Goal: Information Seeking & Learning: Learn about a topic

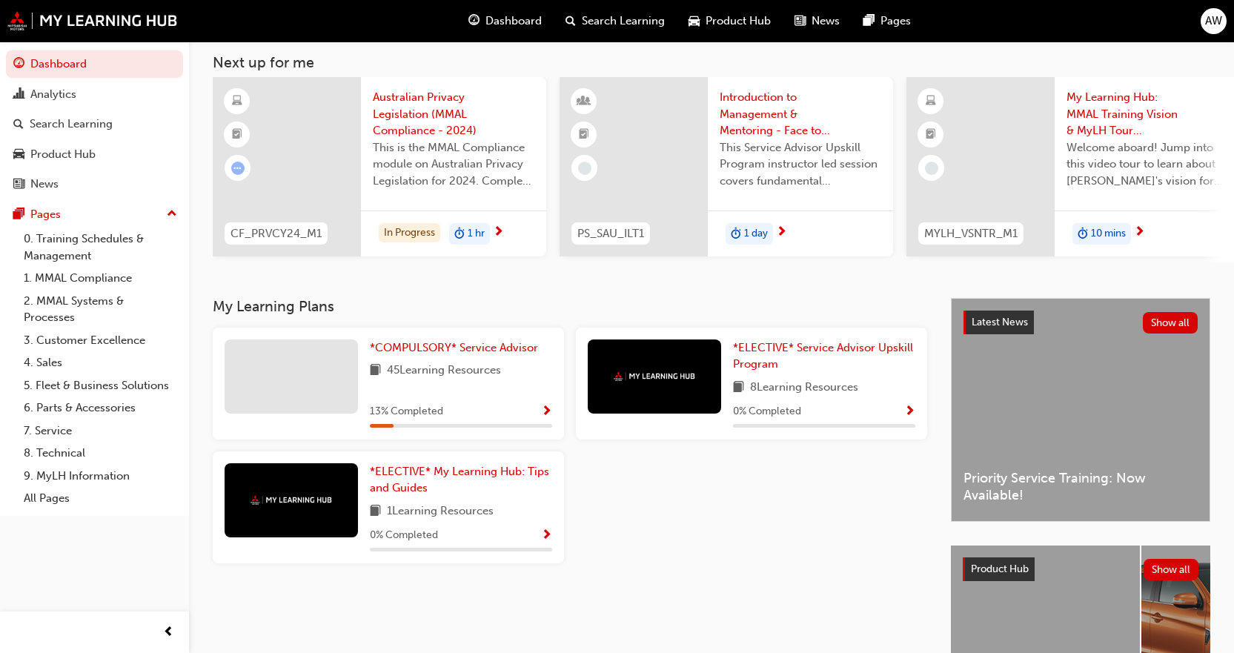
scroll to position [74, 0]
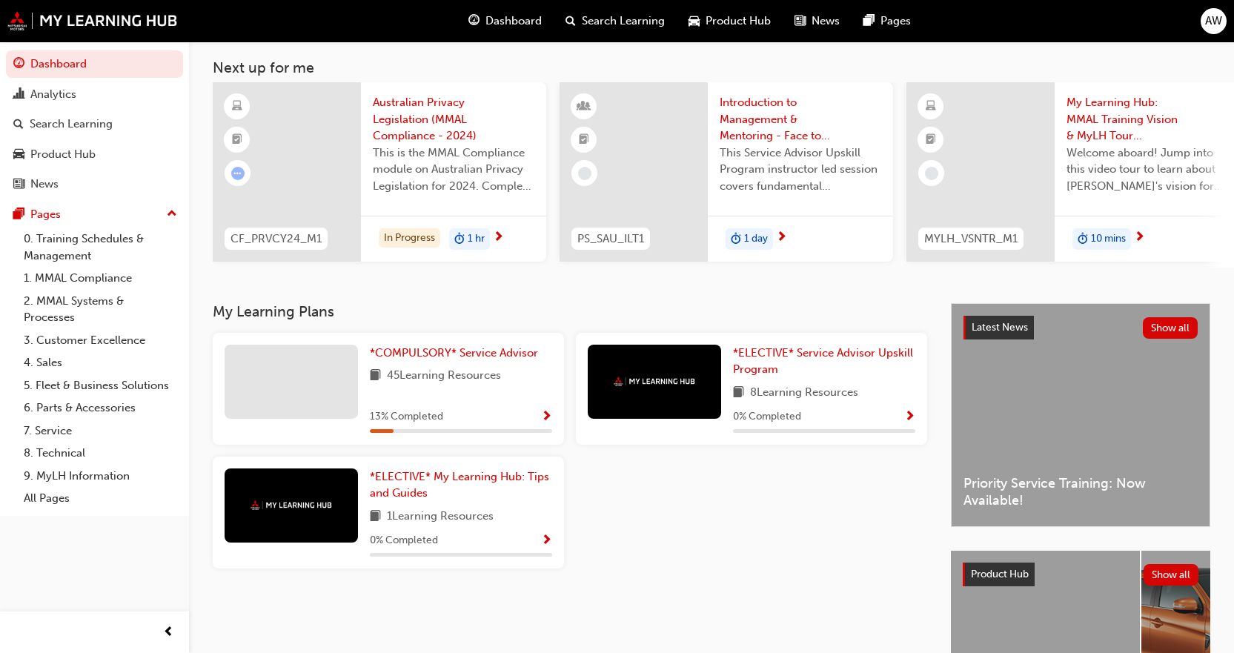
click at [550, 424] on span "Show Progress" at bounding box center [546, 416] width 11 height 13
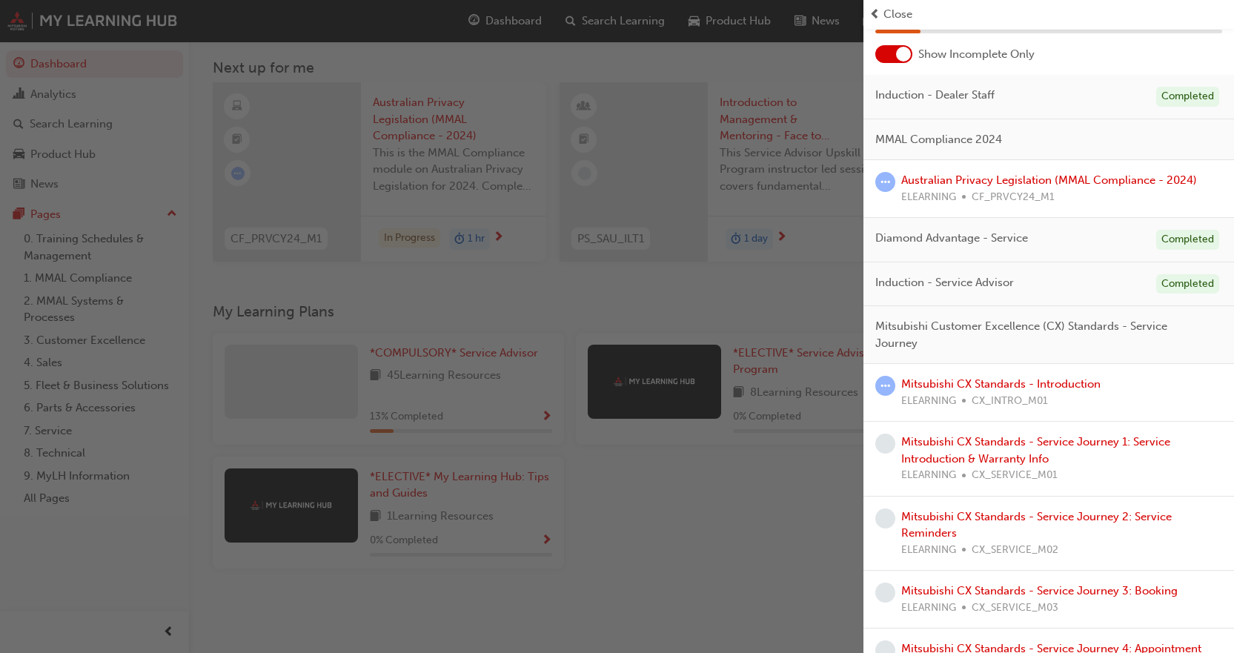
scroll to position [0, 0]
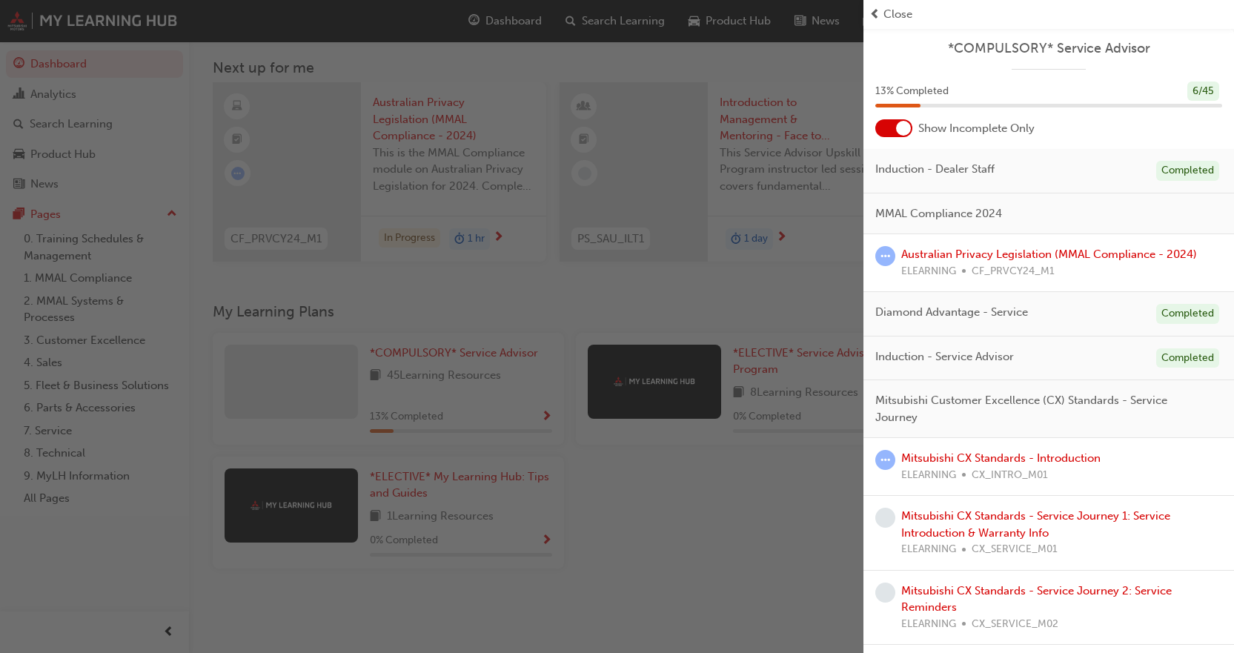
click at [719, 534] on div "button" at bounding box center [431, 326] width 863 height 653
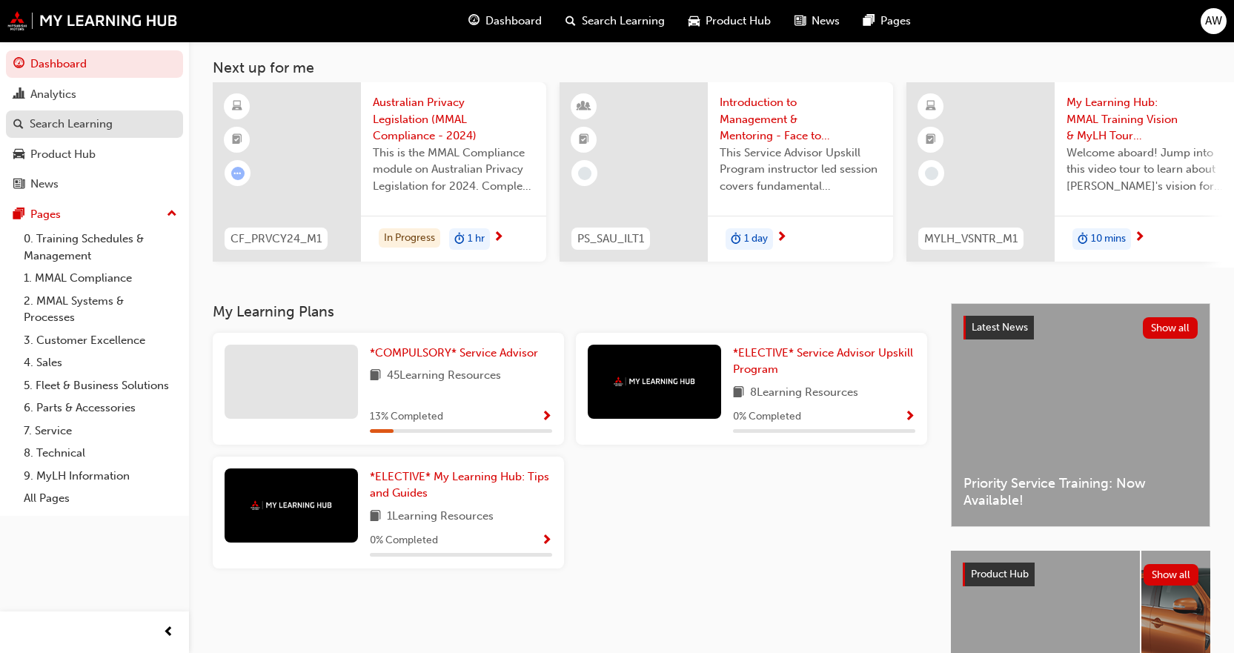
click at [66, 123] on div "Search Learning" at bounding box center [71, 124] width 83 height 17
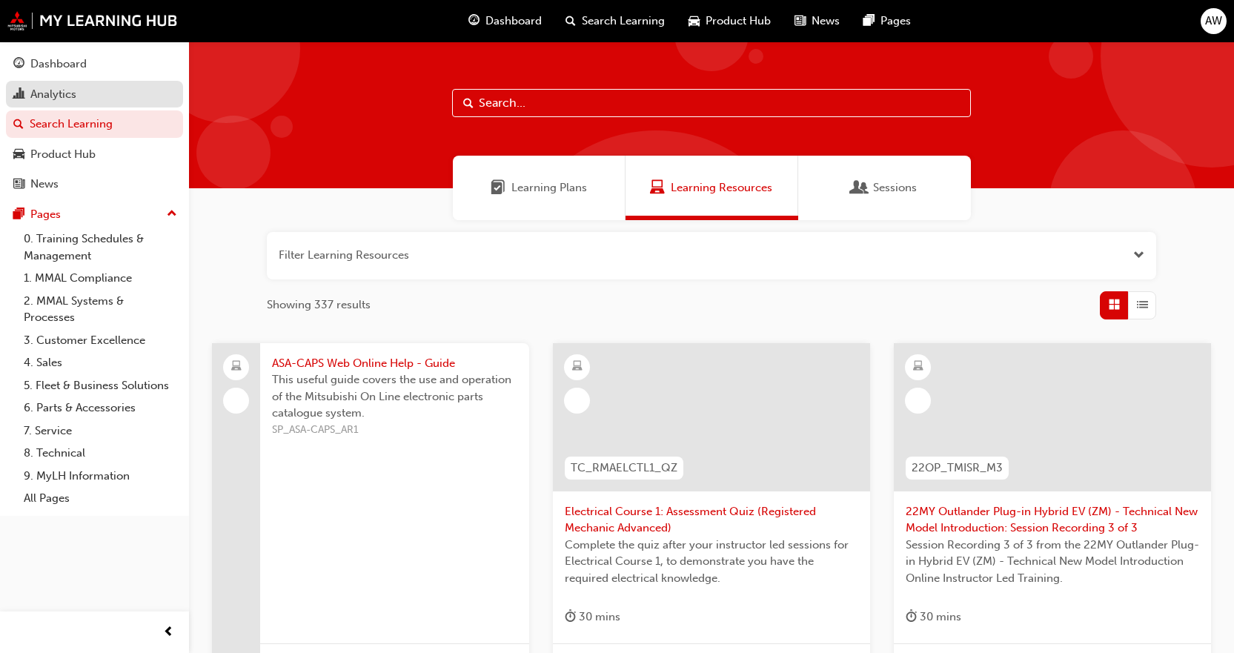
click at [67, 95] on div "Analytics" at bounding box center [53, 94] width 46 height 17
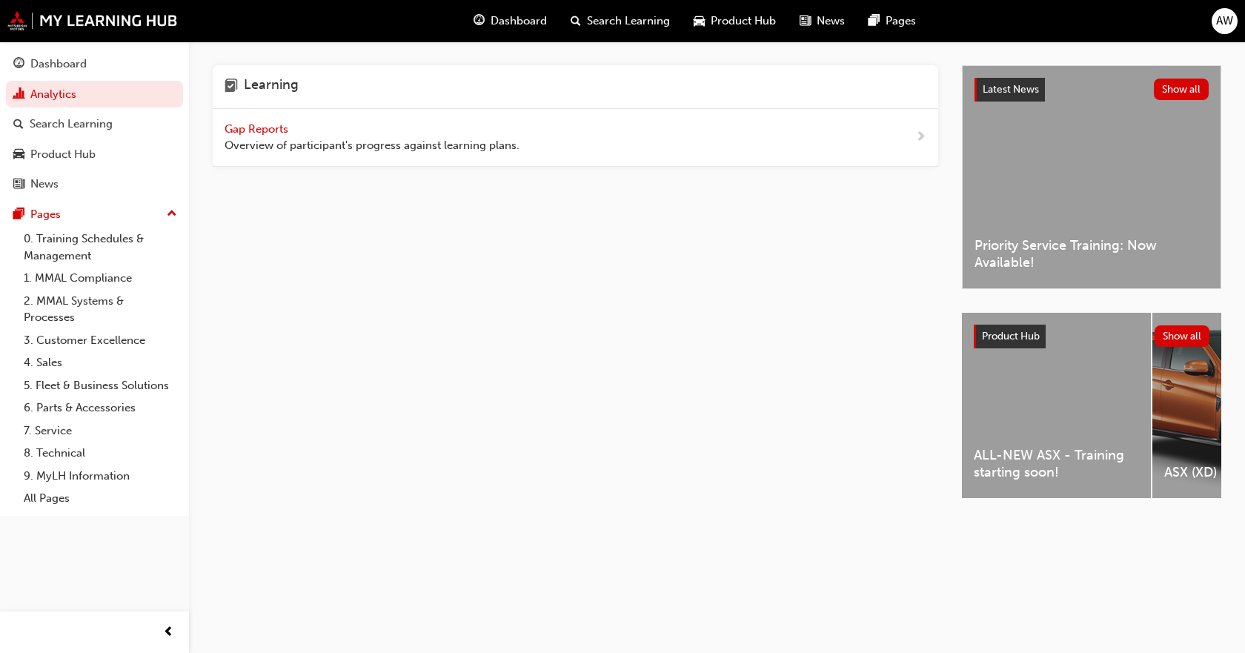
click at [420, 143] on span "Overview of participant's progress against learning plans." at bounding box center [371, 145] width 295 height 17
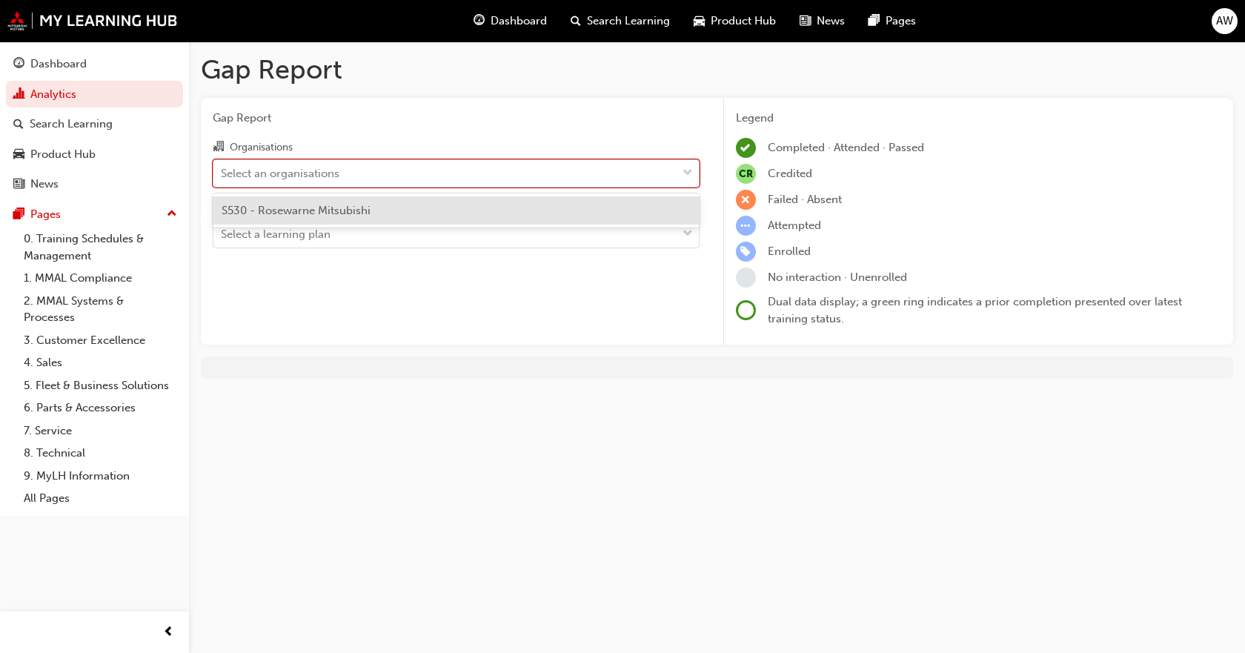
click at [405, 182] on div "Select an organisations" at bounding box center [444, 173] width 463 height 26
click at [222, 179] on input "Organisations option S530 - Rosewarne Mitsubishi focused, 1 of 1. 1 result avai…" at bounding box center [221, 172] width 1 height 13
click at [384, 210] on div "S530 - Rosewarne Mitsubishi" at bounding box center [456, 210] width 487 height 29
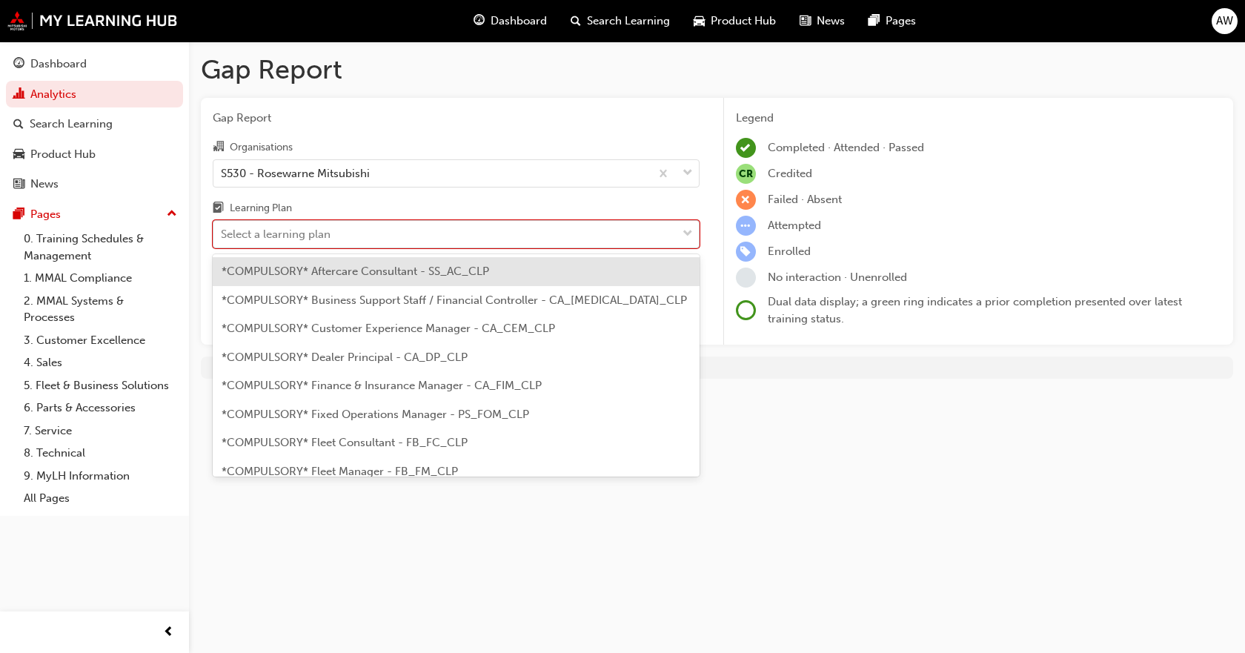
click at [381, 223] on div "Select a learning plan" at bounding box center [444, 235] width 463 height 26
click at [222, 227] on input "Learning Plan option *COMPULSORY* Aftercare Consultant - SS_AC_CLP focused, 1 o…" at bounding box center [221, 233] width 1 height 13
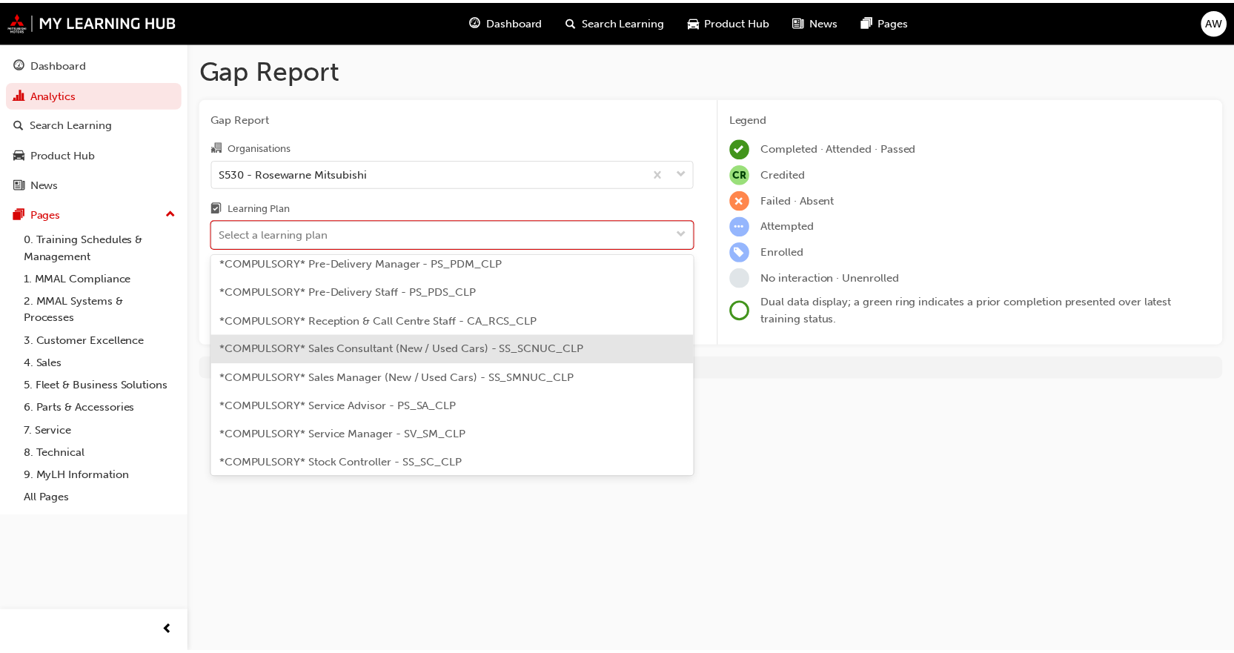
scroll to position [445, 0]
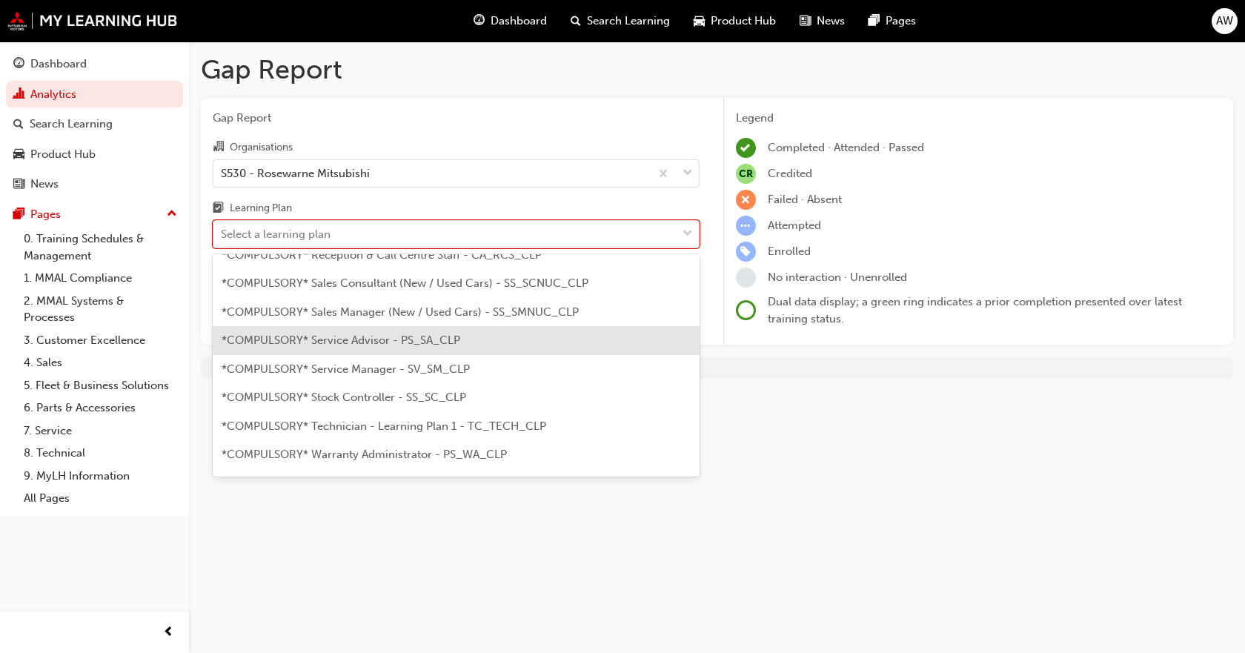
click at [396, 341] on span "*COMPULSORY* Service Advisor - PS_SA_CLP" at bounding box center [341, 339] width 239 height 13
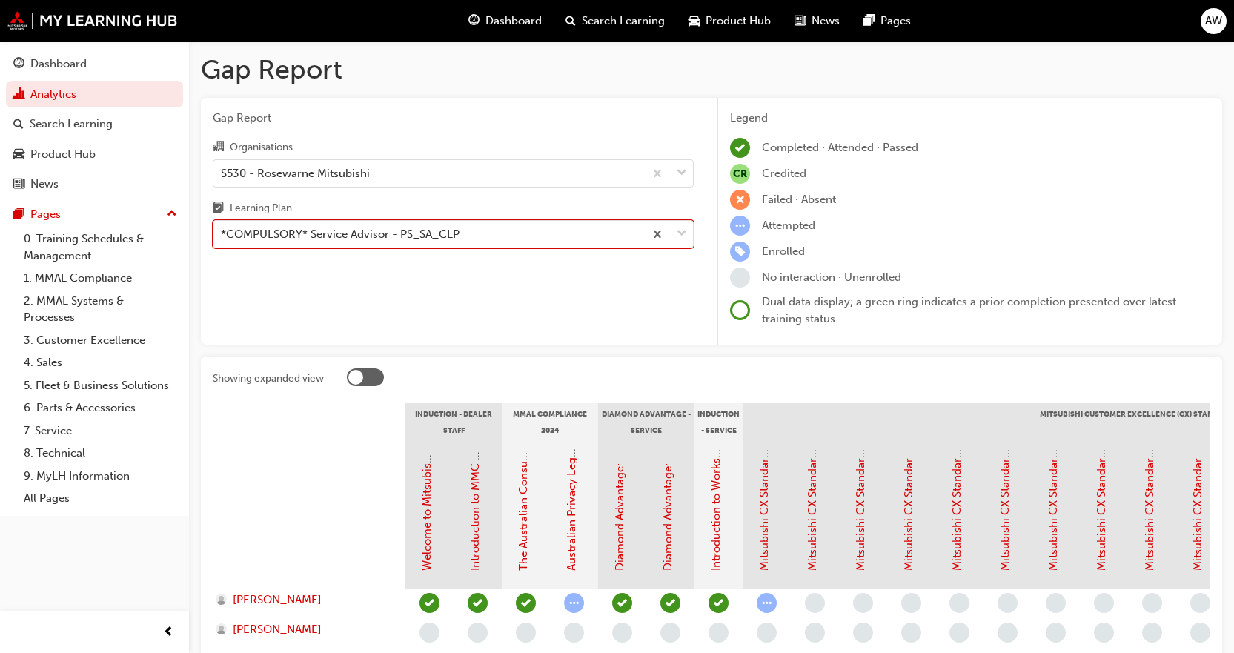
scroll to position [74, 0]
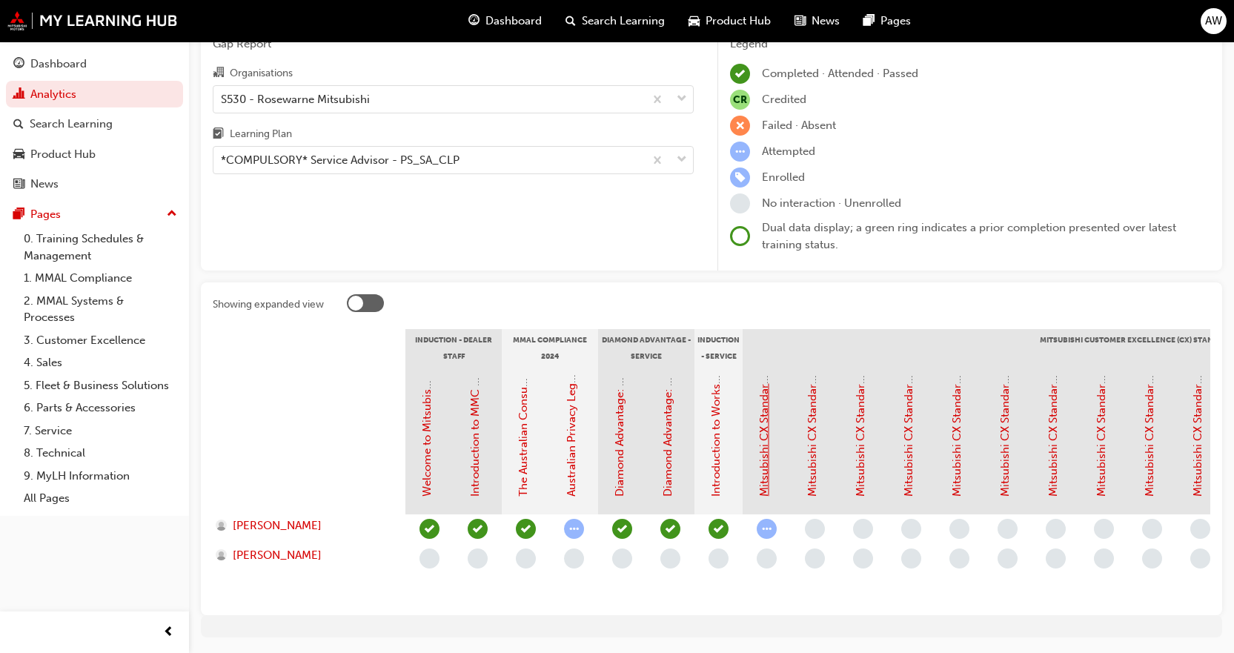
click at [764, 487] on link "Mitsubishi CX Standards - Introduction" at bounding box center [763, 396] width 13 height 199
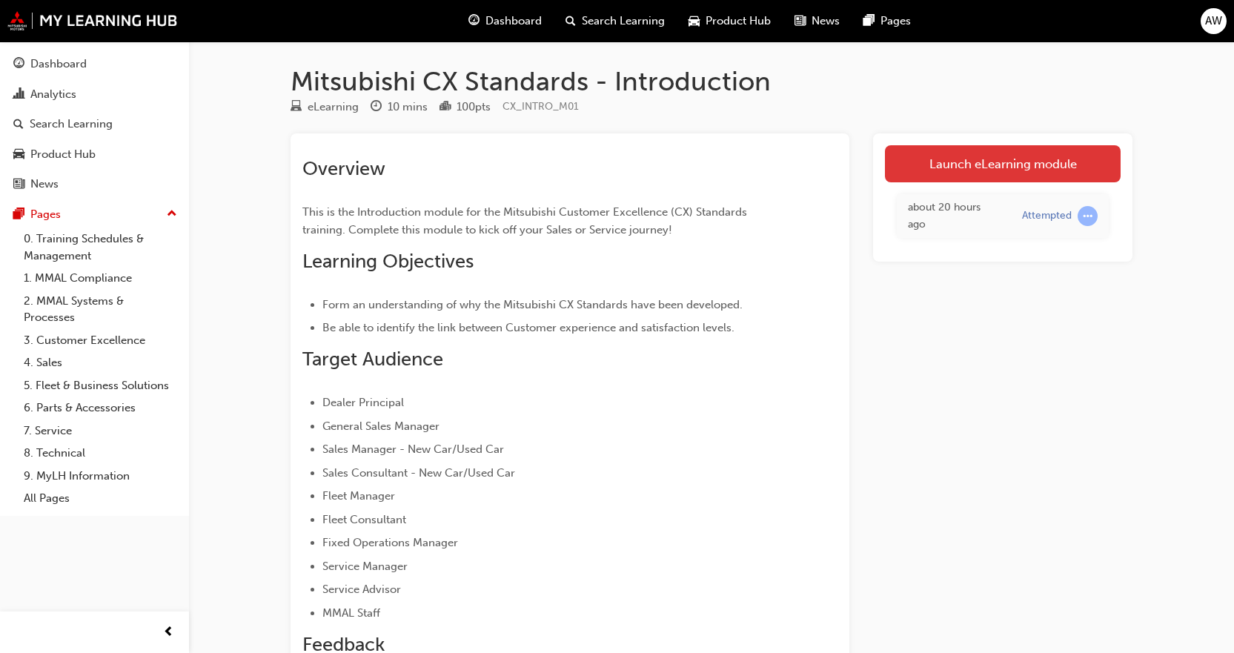
click at [1005, 160] on link "Launch eLearning module" at bounding box center [1003, 163] width 236 height 37
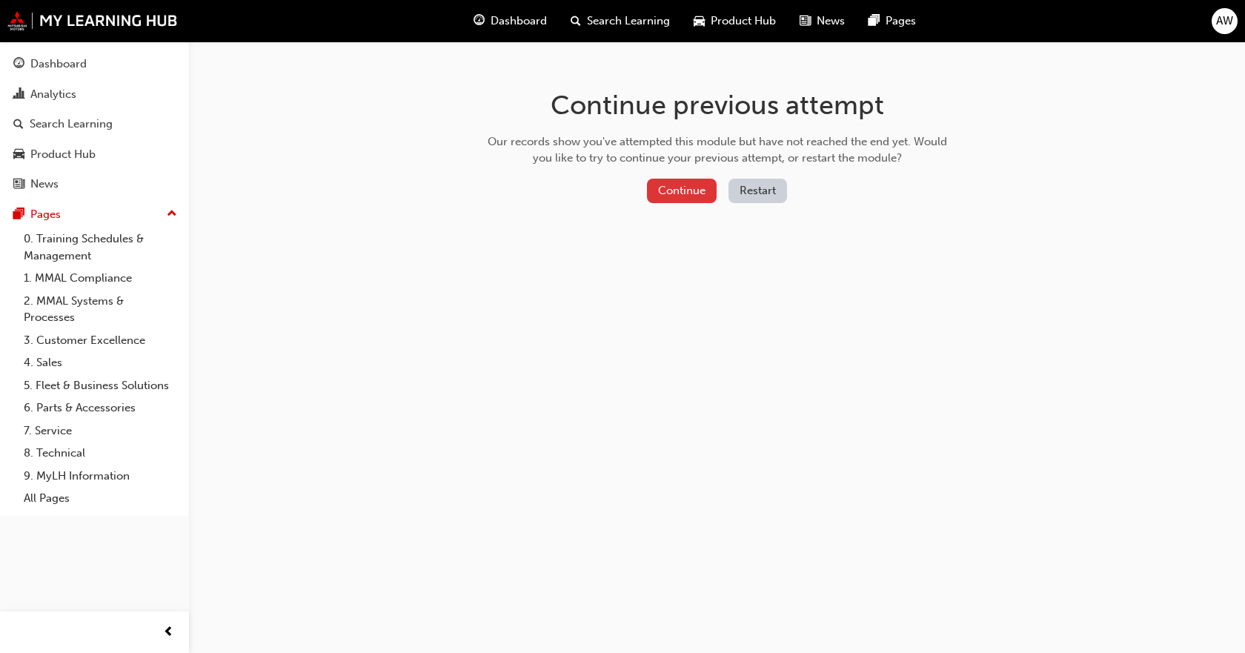
click at [688, 187] on button "Continue" at bounding box center [682, 191] width 70 height 24
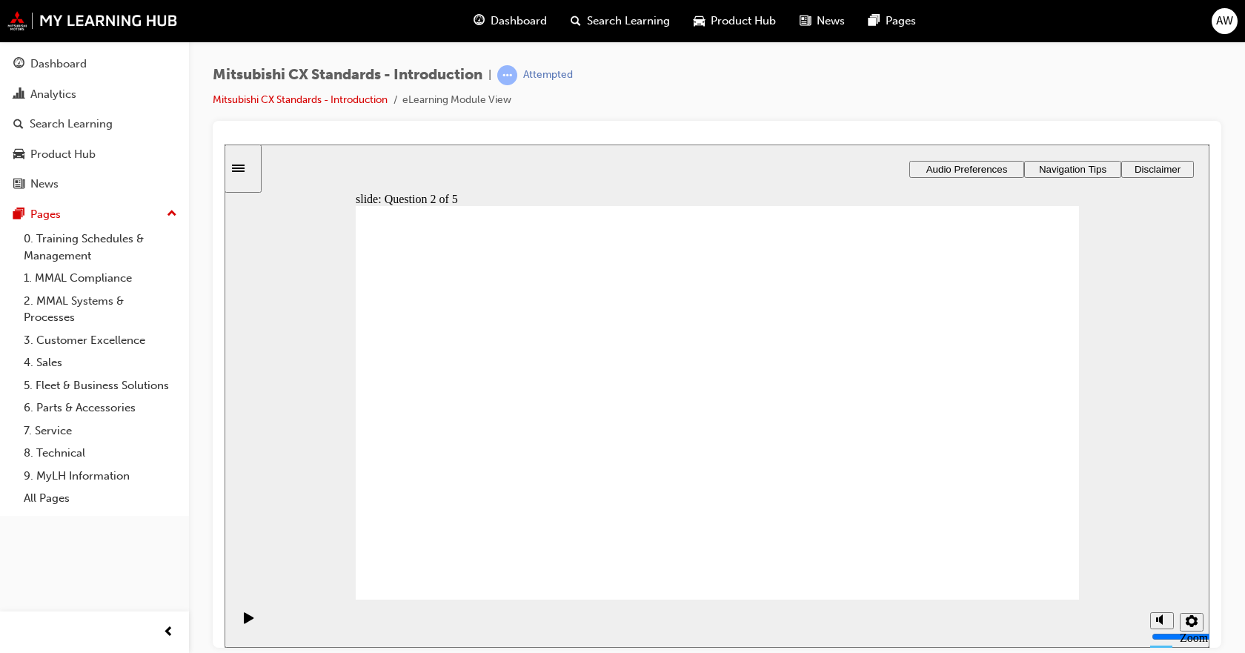
radio input "true"
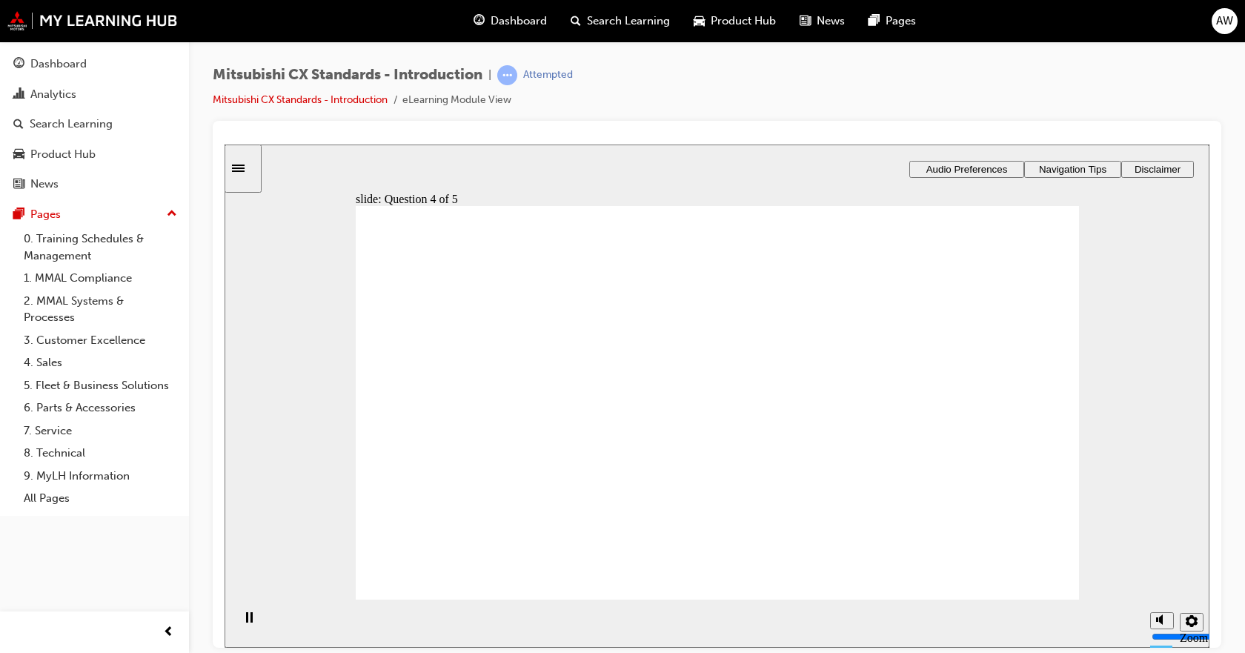
radio input "true"
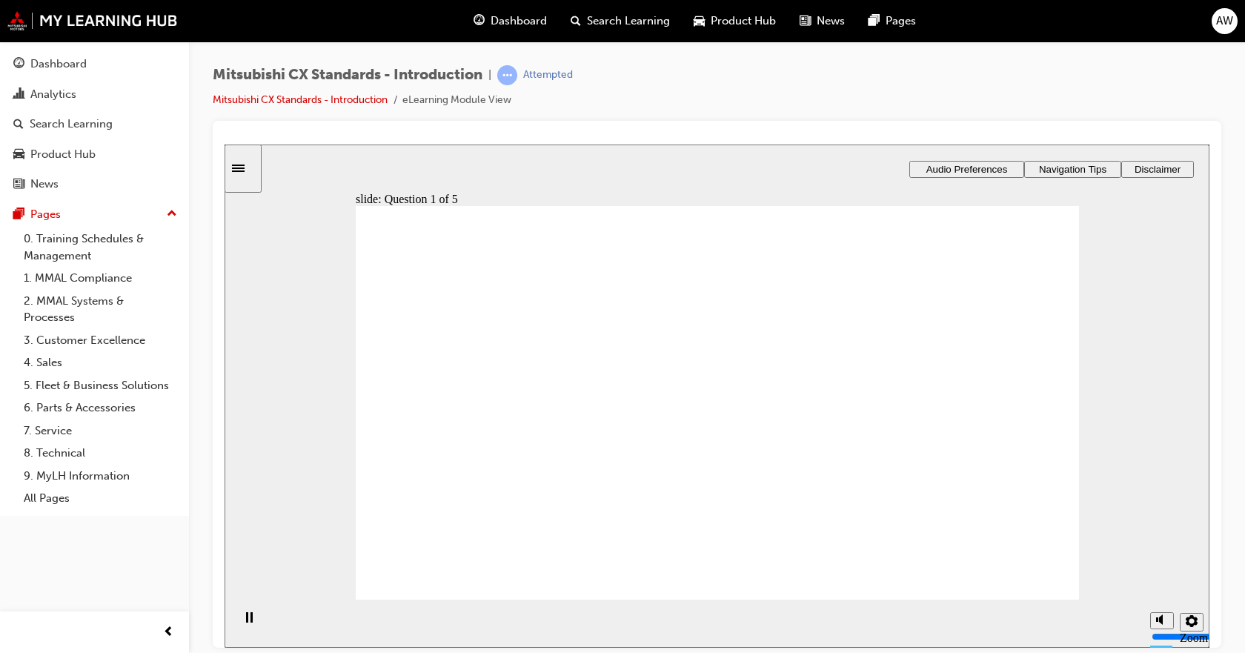
radio input "true"
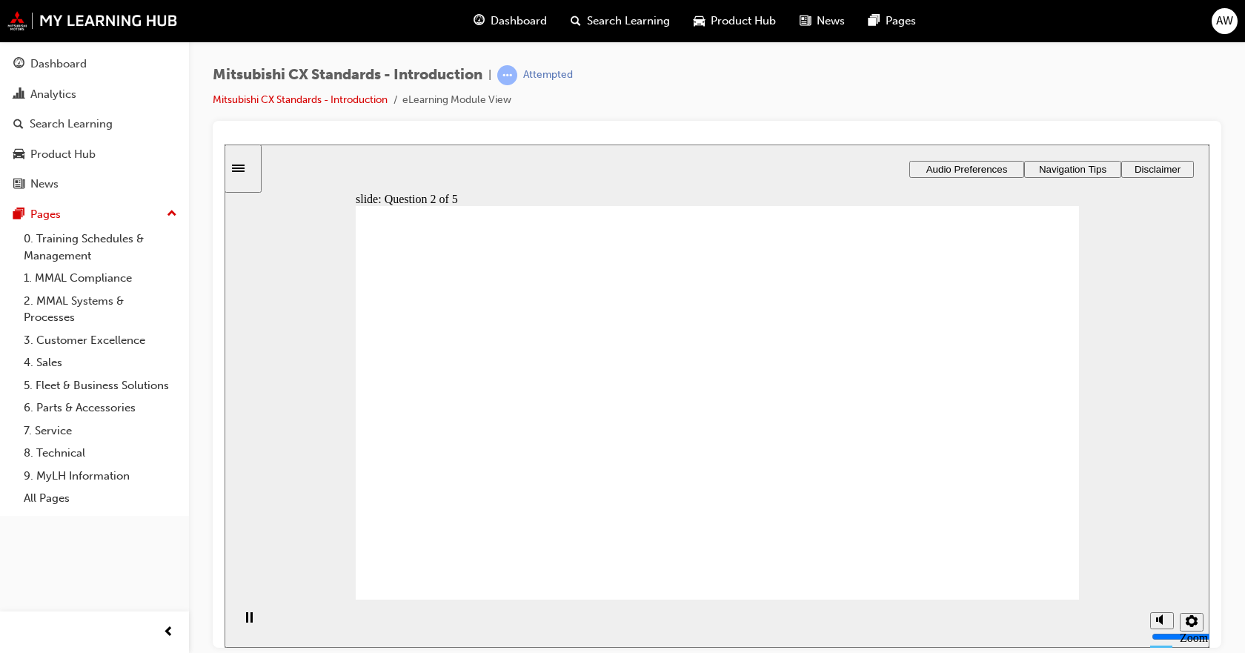
radio input "true"
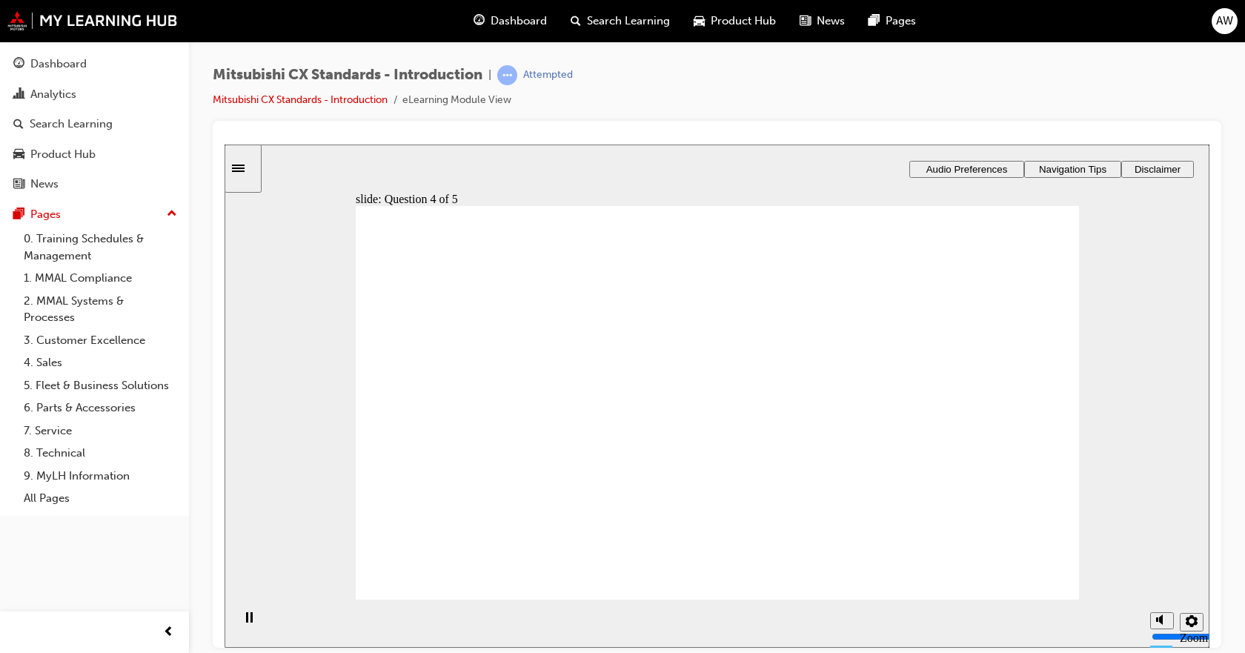
radio input "true"
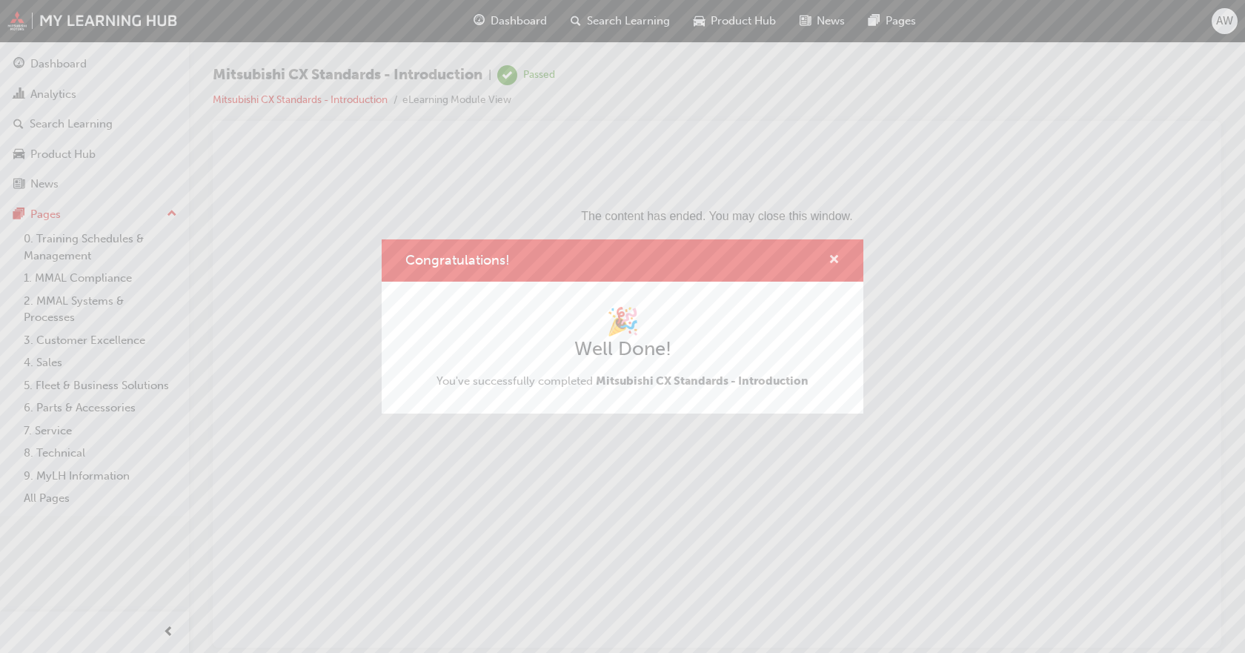
click at [833, 256] on span "cross-icon" at bounding box center [833, 260] width 11 height 13
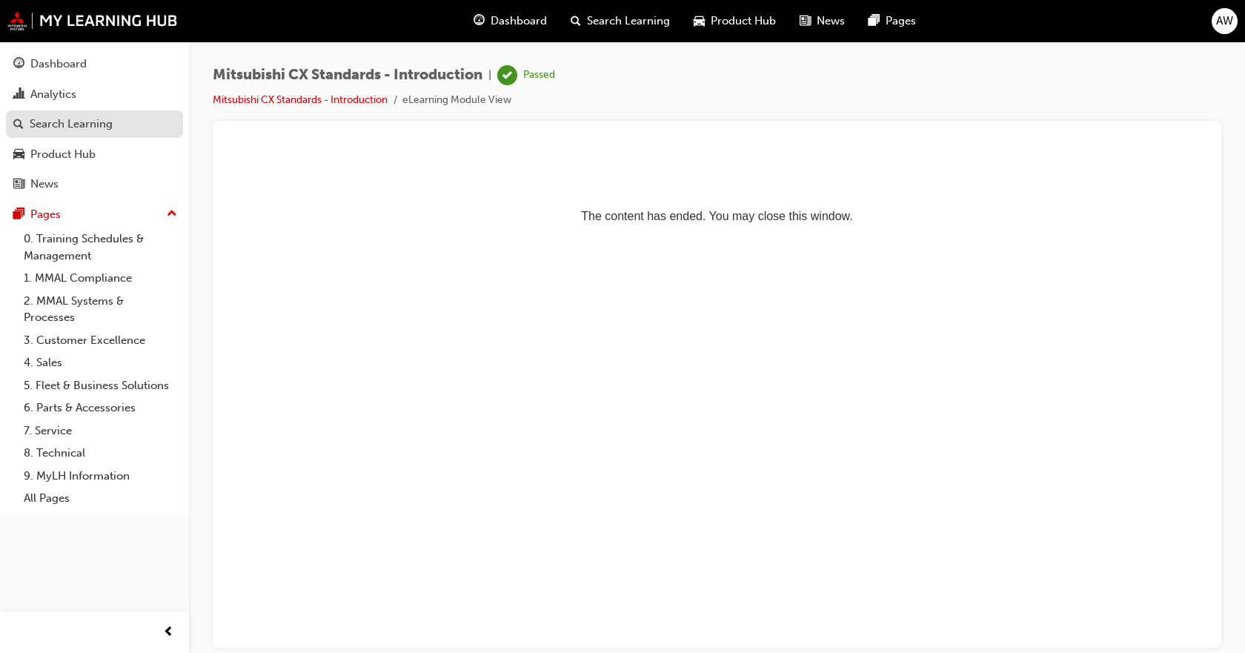
click at [79, 136] on link "Search Learning" at bounding box center [94, 123] width 177 height 27
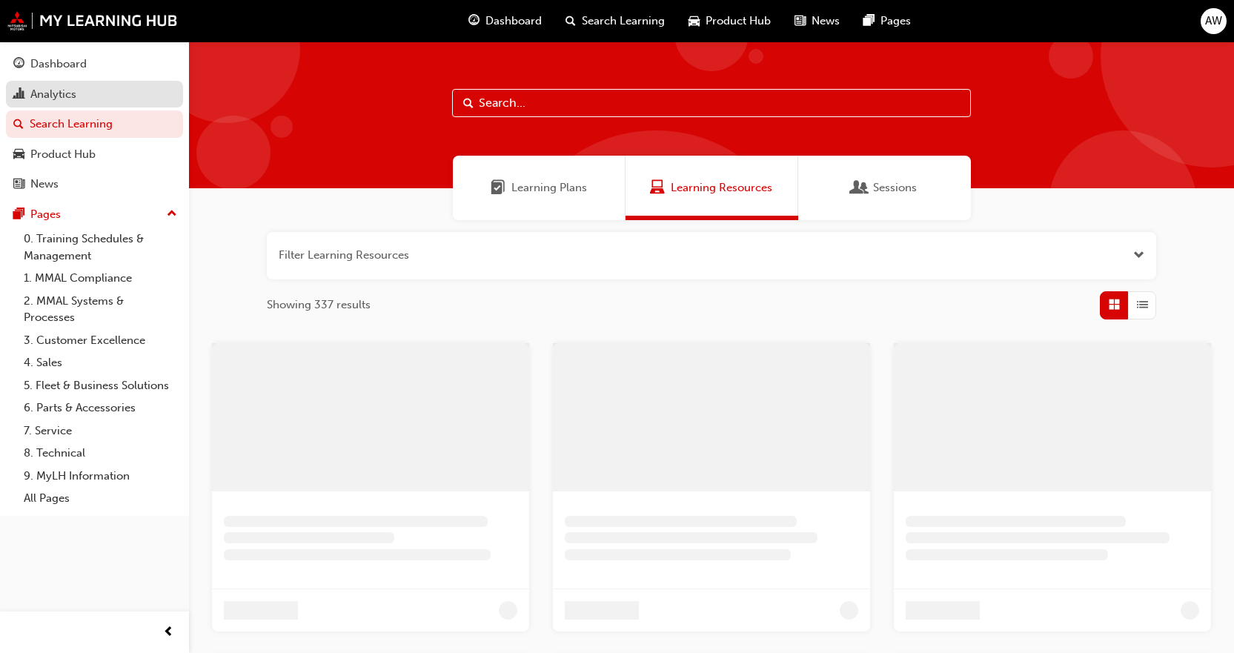
click at [81, 93] on div "Analytics" at bounding box center [94, 94] width 162 height 19
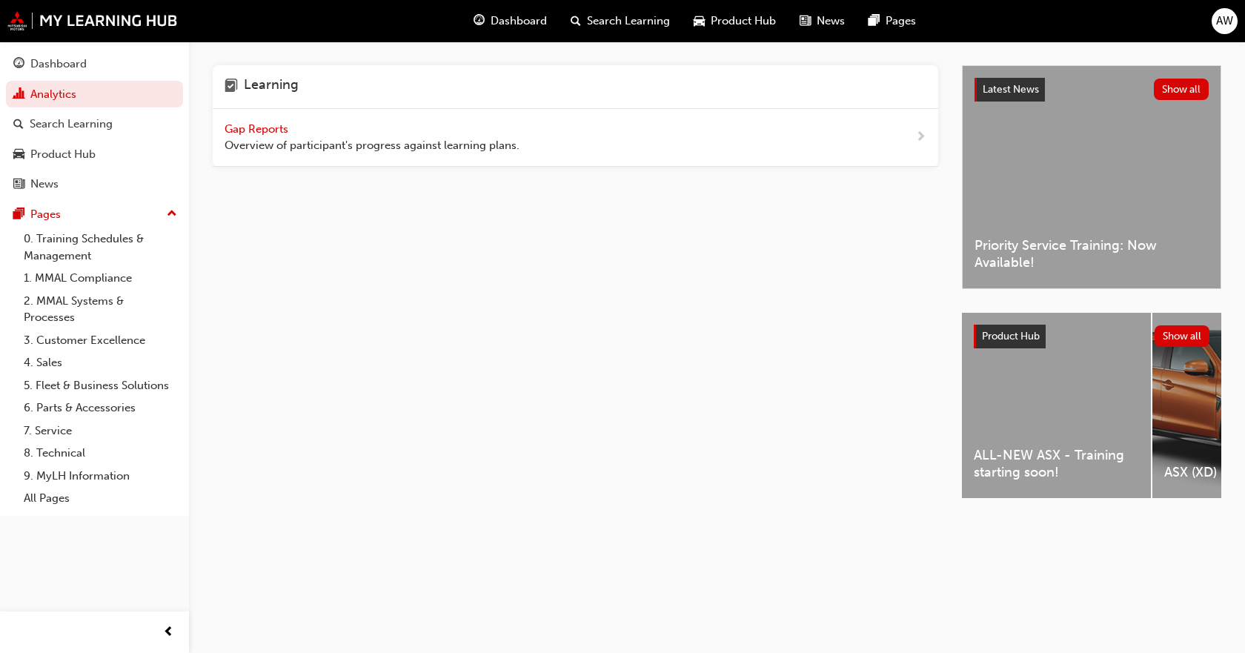
click at [407, 155] on div "Gap Reports Overview of participant's progress against learning plans." at bounding box center [575, 138] width 725 height 58
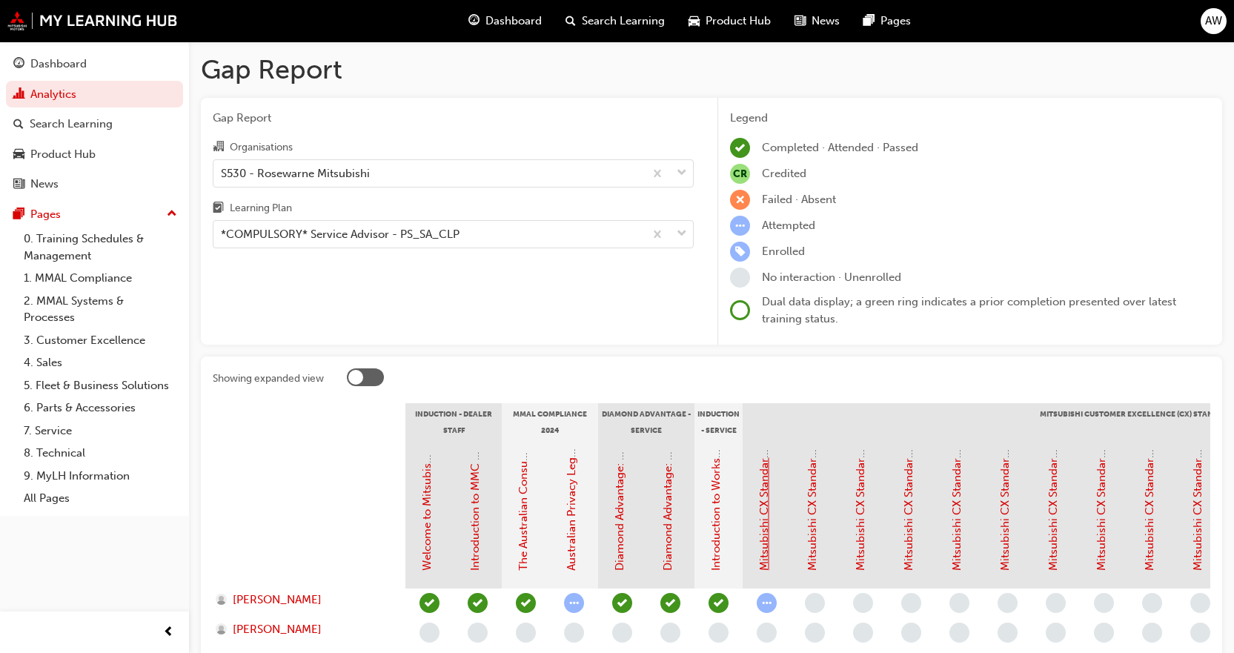
click at [768, 559] on link "Mitsubishi CX Standards - Introduction" at bounding box center [763, 470] width 13 height 199
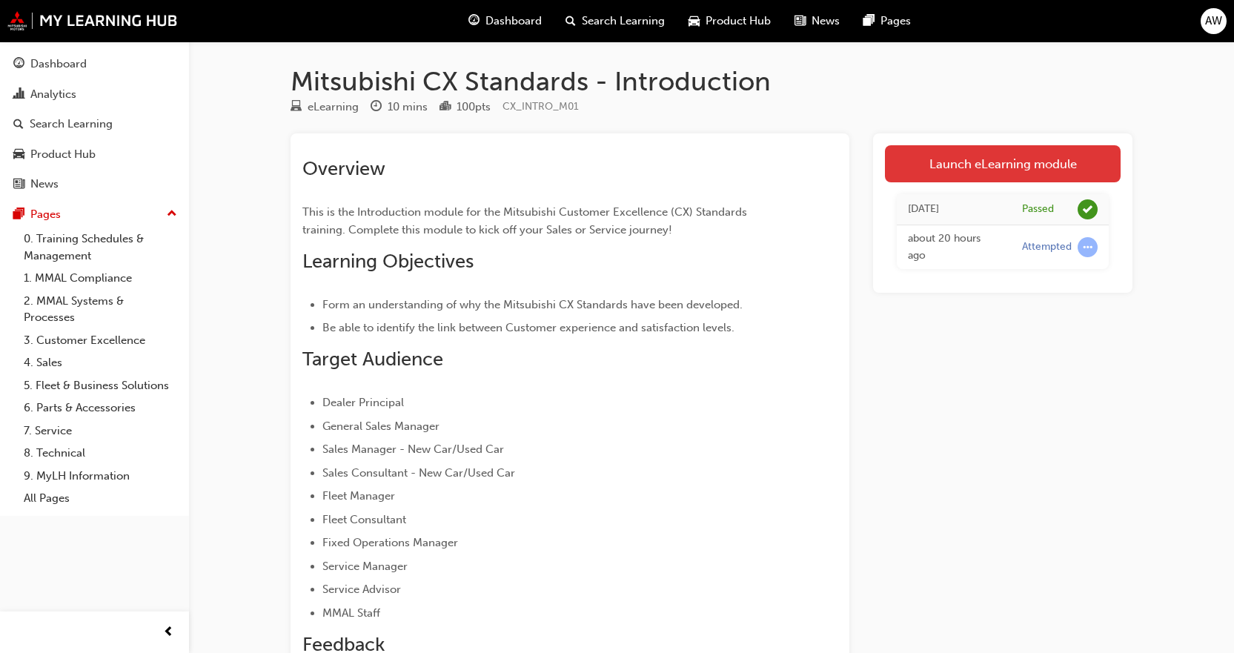
click at [1031, 163] on link "Launch eLearning module" at bounding box center [1003, 163] width 236 height 37
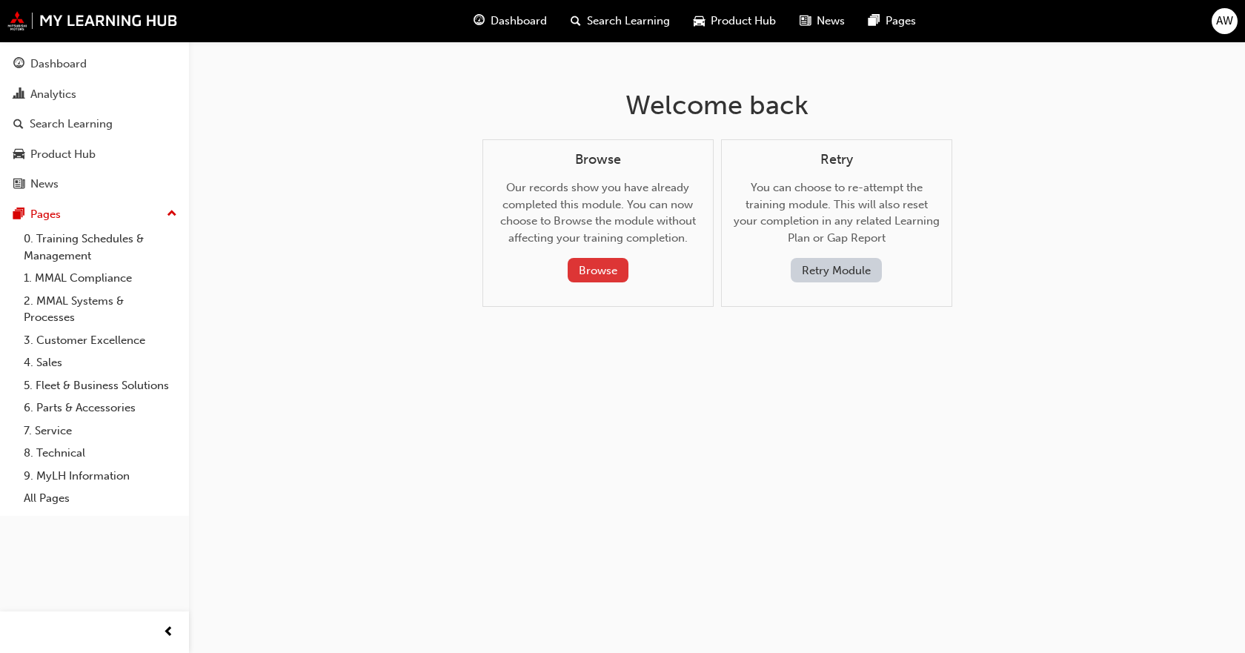
click at [579, 266] on button "Browse" at bounding box center [598, 270] width 61 height 24
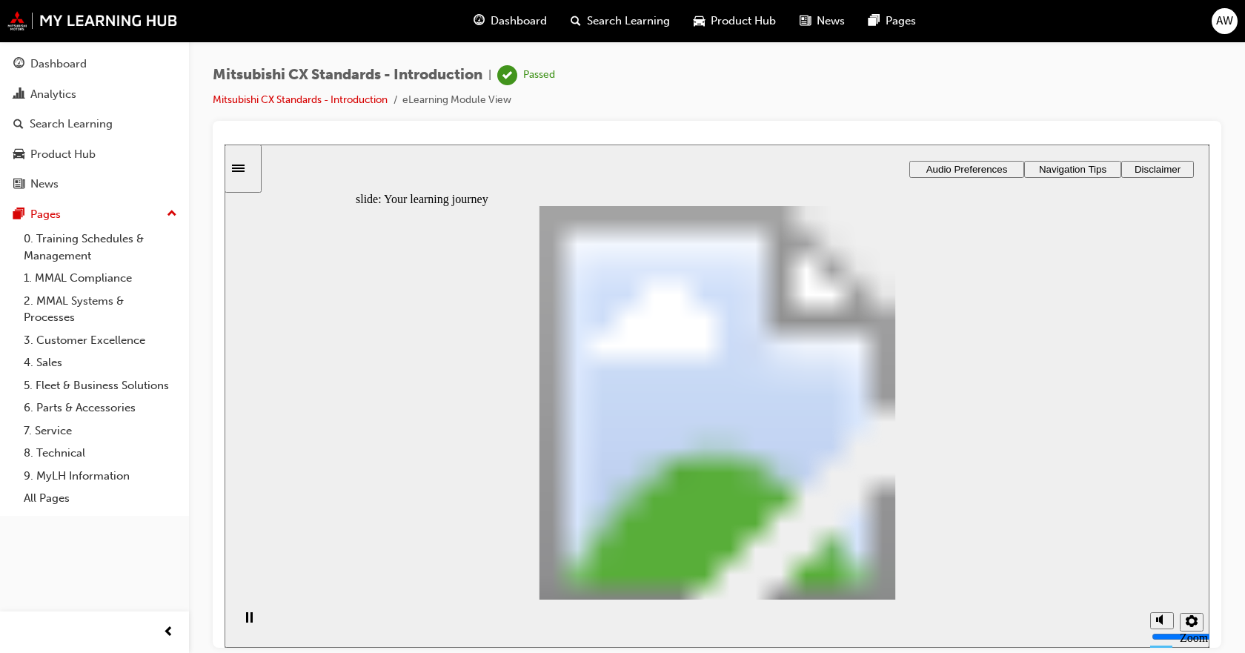
click at [285, 184] on div "slide: Your learning journey Your learning journey Mitsubishi Motors Australia …" at bounding box center [716, 395] width 985 height 503
click at [263, 182] on div "slide: Your learning journey Your learning journey Mitsubishi Motors Australia …" at bounding box center [716, 395] width 985 height 503
click at [256, 172] on div "Sidebar Toggle" at bounding box center [242, 167] width 25 height 11
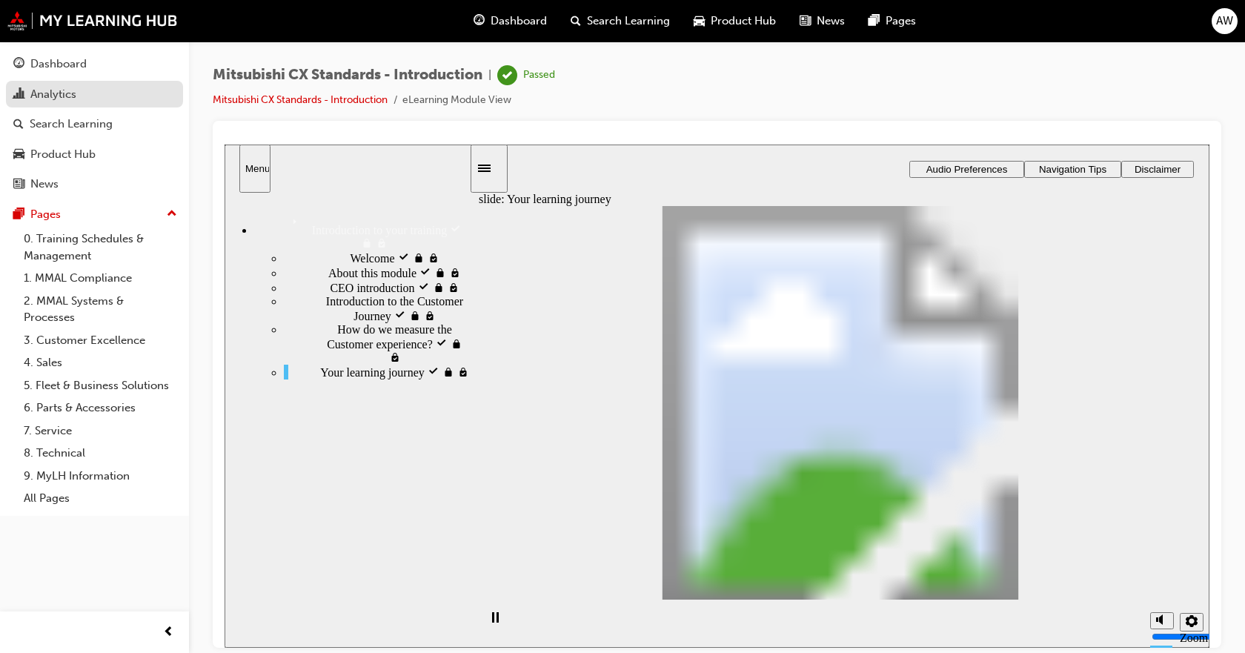
click at [81, 101] on div "Analytics" at bounding box center [94, 94] width 162 height 19
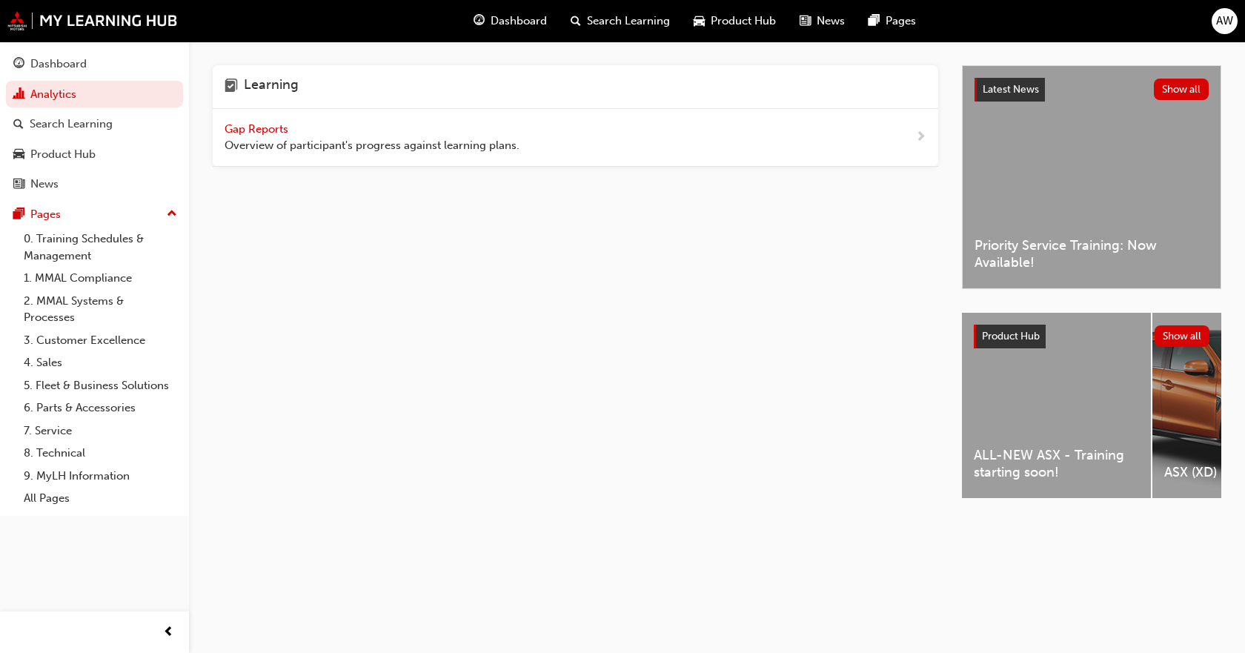
click at [296, 153] on span "Overview of participant's progress against learning plans." at bounding box center [371, 145] width 295 height 17
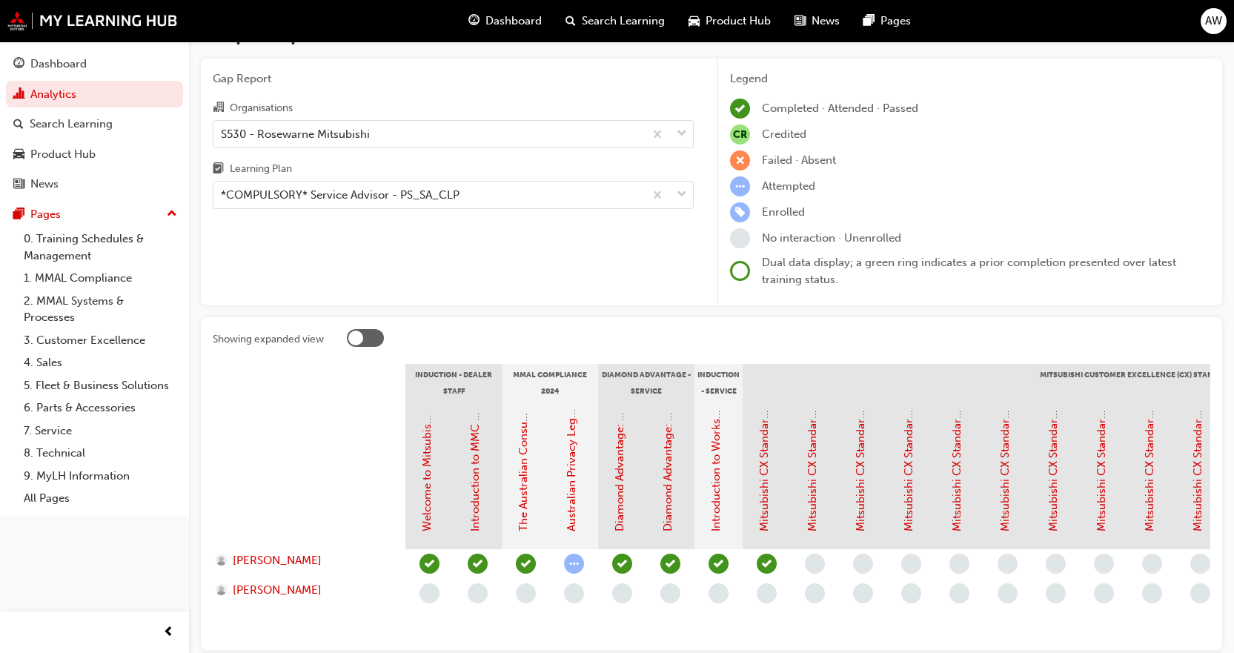
scroll to position [130, 0]
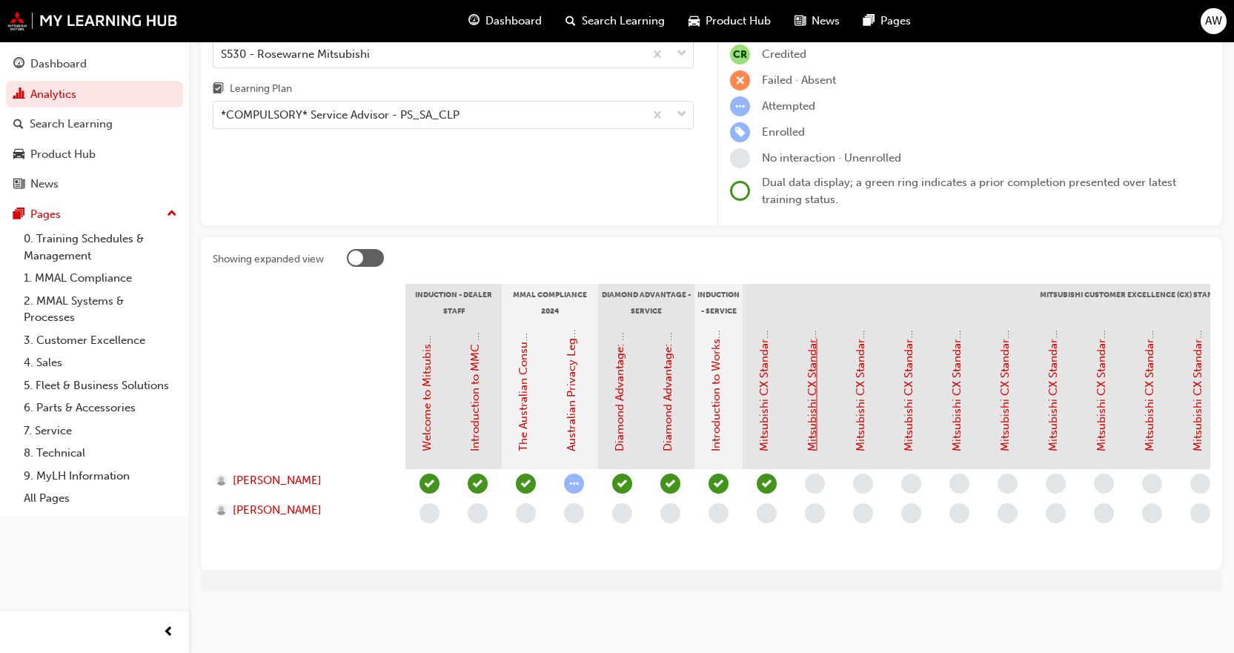
click at [815, 425] on link "Mitsubishi CX Standards - Service Journey 1: Service Introduction & Warranty In…" at bounding box center [811, 241] width 13 height 419
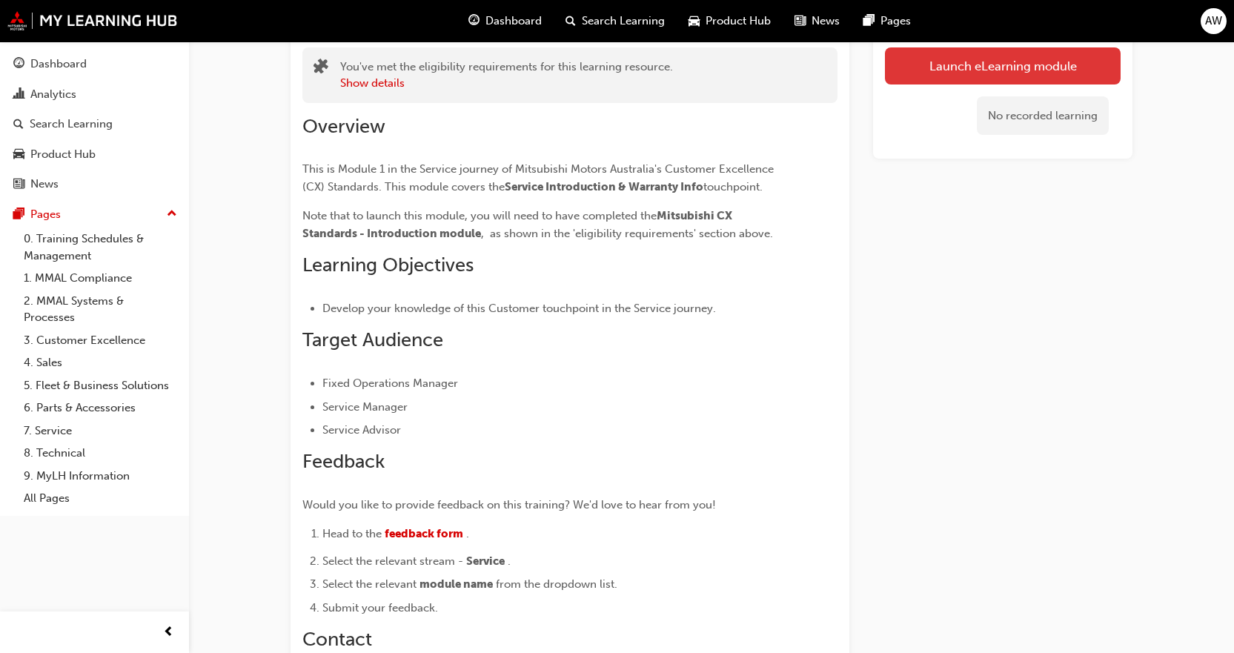
click at [947, 52] on link "Launch eLearning module" at bounding box center [1003, 65] width 236 height 37
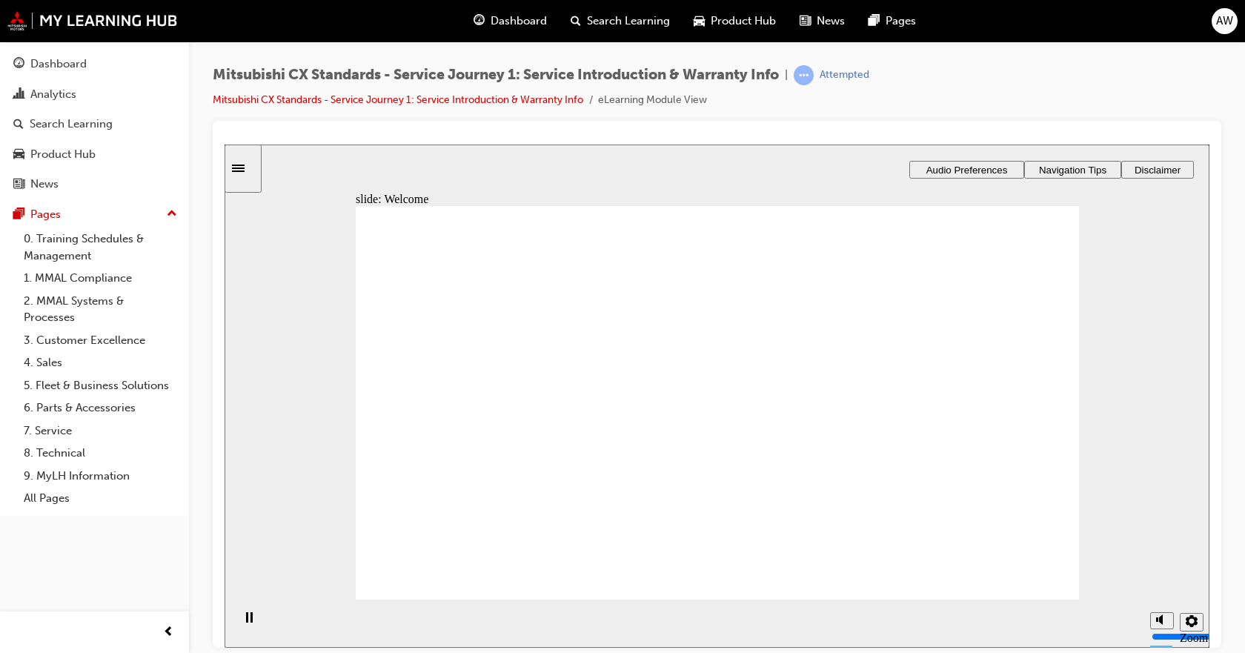
click at [254, 167] on icon "Sidebar Toggle" at bounding box center [243, 166] width 22 height 9
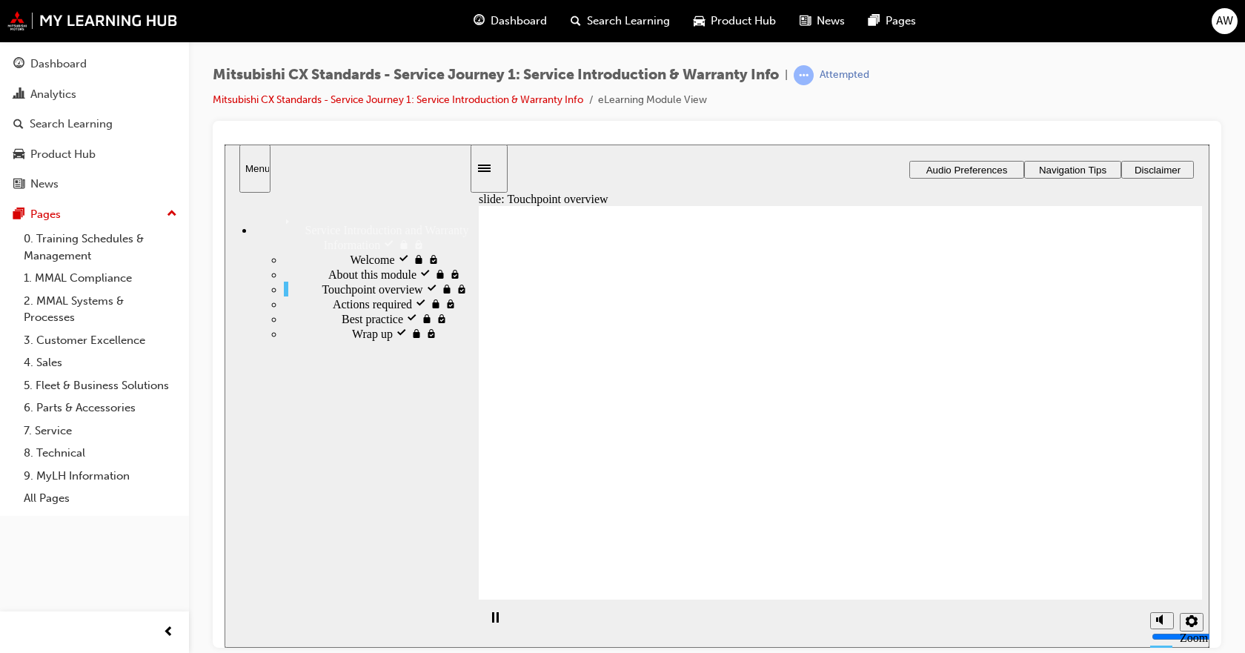
click at [488, 173] on div "Sidebar Toggle" at bounding box center [488, 167] width 25 height 11
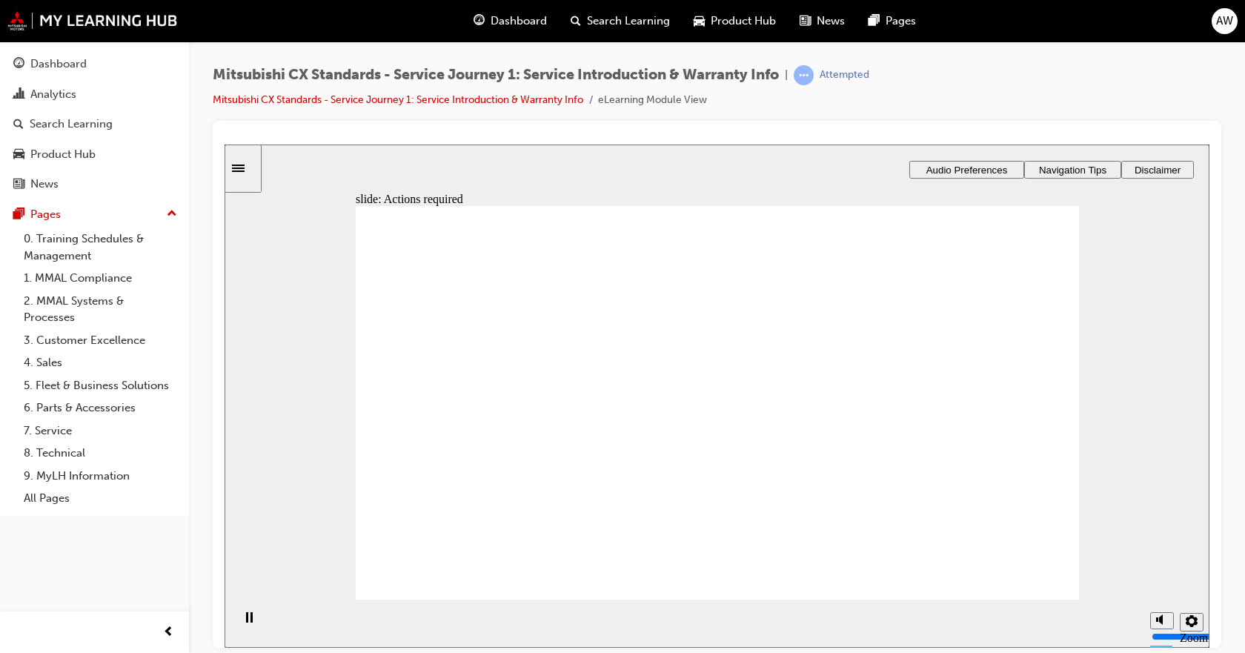
drag, startPoint x: 686, startPoint y: 534, endPoint x: 696, endPoint y: 542, distance: 12.2
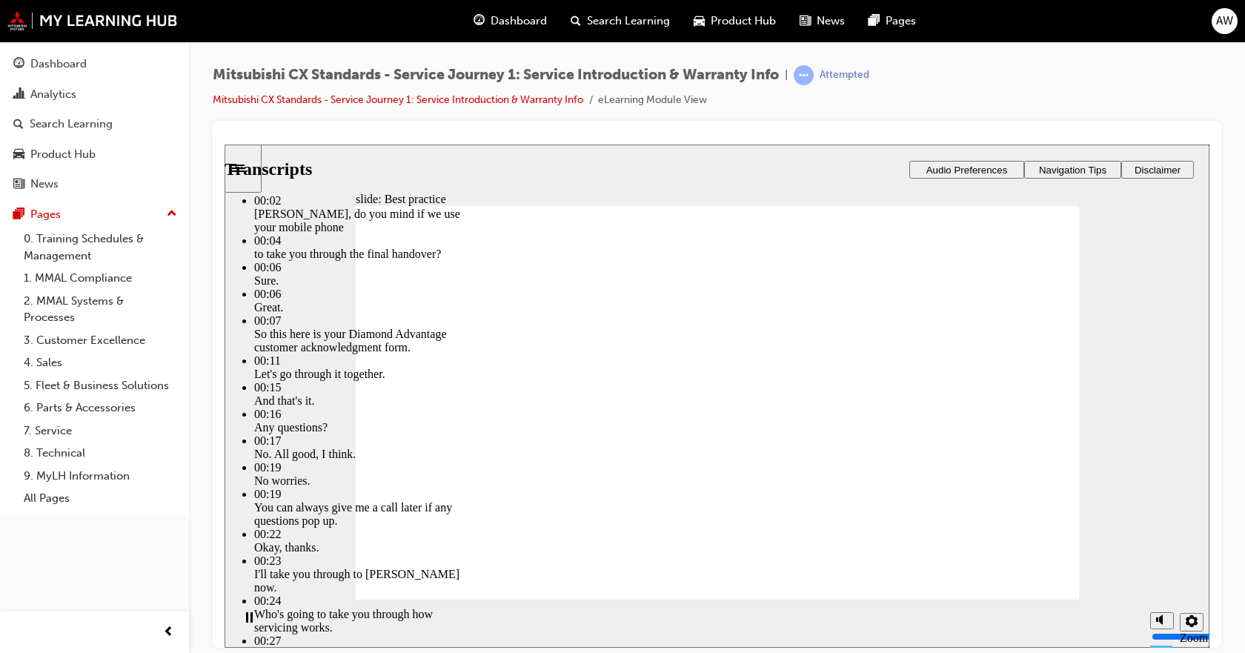
type input "159"
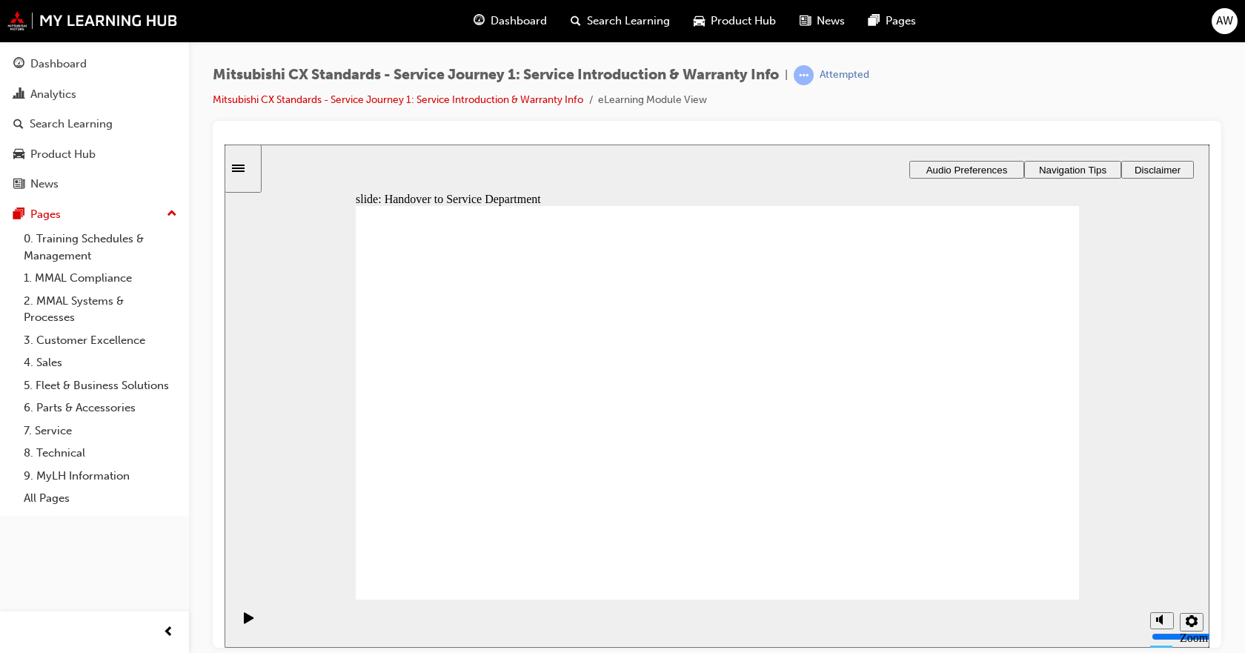
drag, startPoint x: 563, startPoint y: 434, endPoint x: 716, endPoint y: 310, distance: 197.5
drag, startPoint x: 507, startPoint y: 454, endPoint x: 912, endPoint y: 307, distance: 431.0
drag, startPoint x: 458, startPoint y: 465, endPoint x: 702, endPoint y: 383, distance: 257.7
drag, startPoint x: 463, startPoint y: 445, endPoint x: 887, endPoint y: 380, distance: 428.8
drag, startPoint x: 972, startPoint y: 388, endPoint x: 933, endPoint y: 382, distance: 39.8
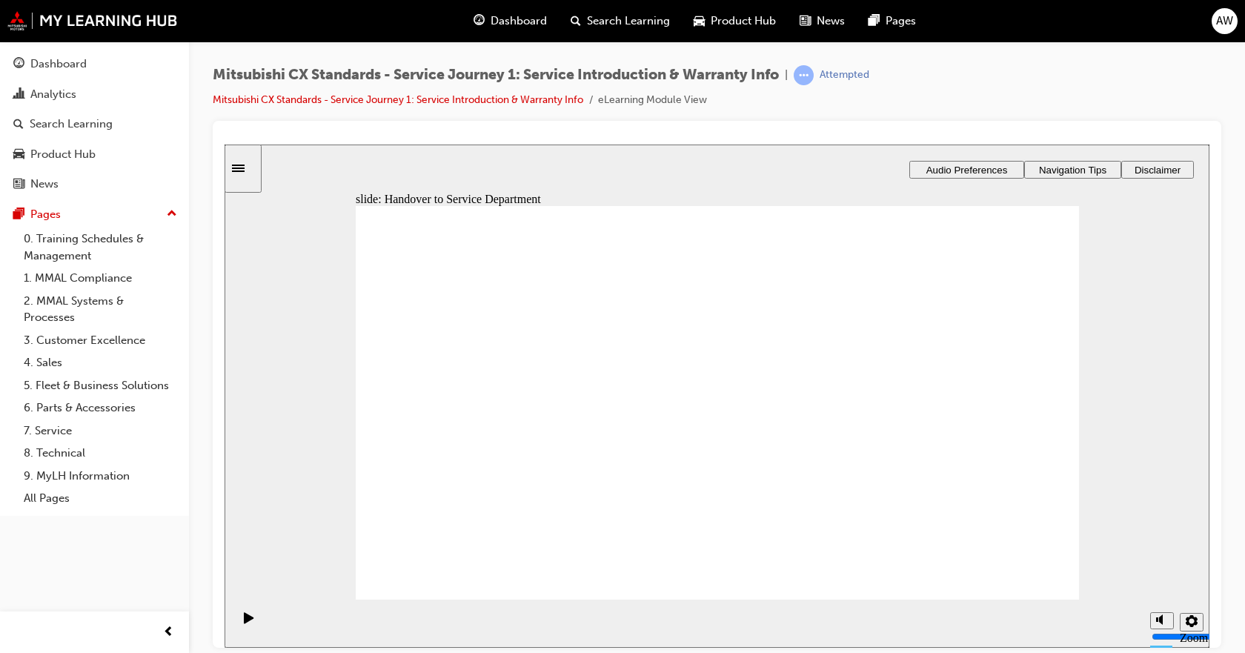
drag, startPoint x: 503, startPoint y: 455, endPoint x: 709, endPoint y: 416, distance: 209.7
drag, startPoint x: 927, startPoint y: 355, endPoint x: 660, endPoint y: 465, distance: 288.7
drag, startPoint x: 663, startPoint y: 406, endPoint x: 883, endPoint y: 360, distance: 224.8
drag, startPoint x: 668, startPoint y: 355, endPoint x: 680, endPoint y: 346, distance: 15.4
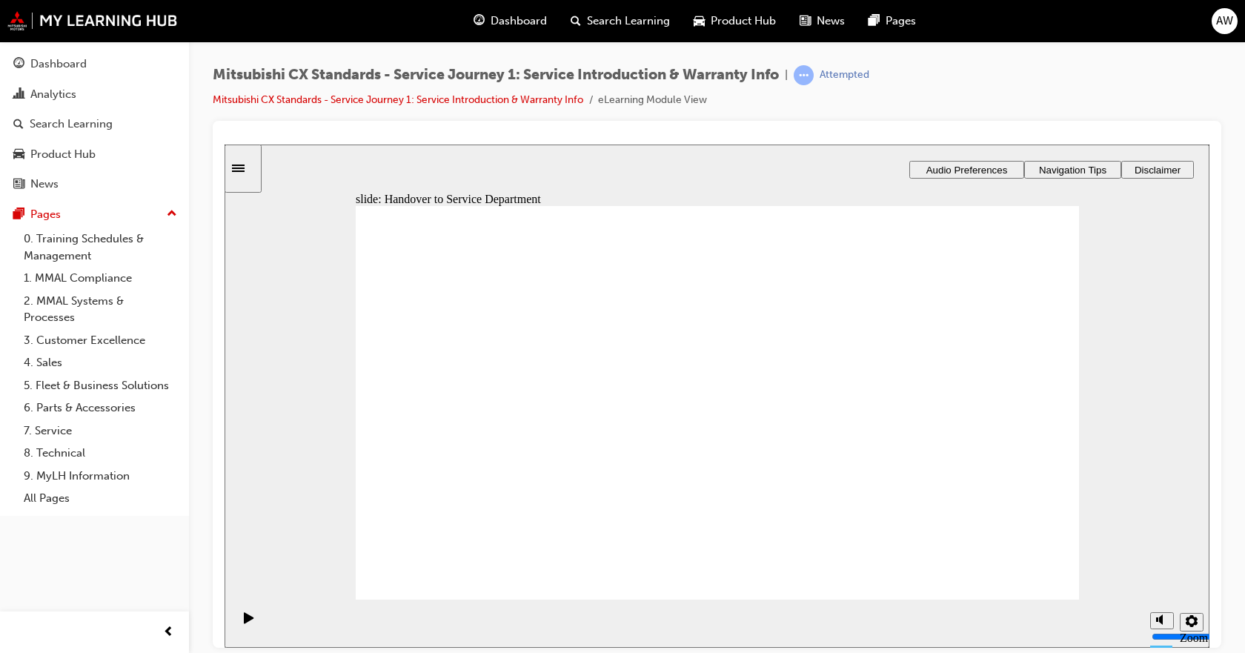
drag, startPoint x: 746, startPoint y: 393, endPoint x: 908, endPoint y: 397, distance: 162.3
drag, startPoint x: 529, startPoint y: 455, endPoint x: 663, endPoint y: 430, distance: 136.4
drag, startPoint x: 973, startPoint y: 347, endPoint x: 927, endPoint y: 361, distance: 47.8
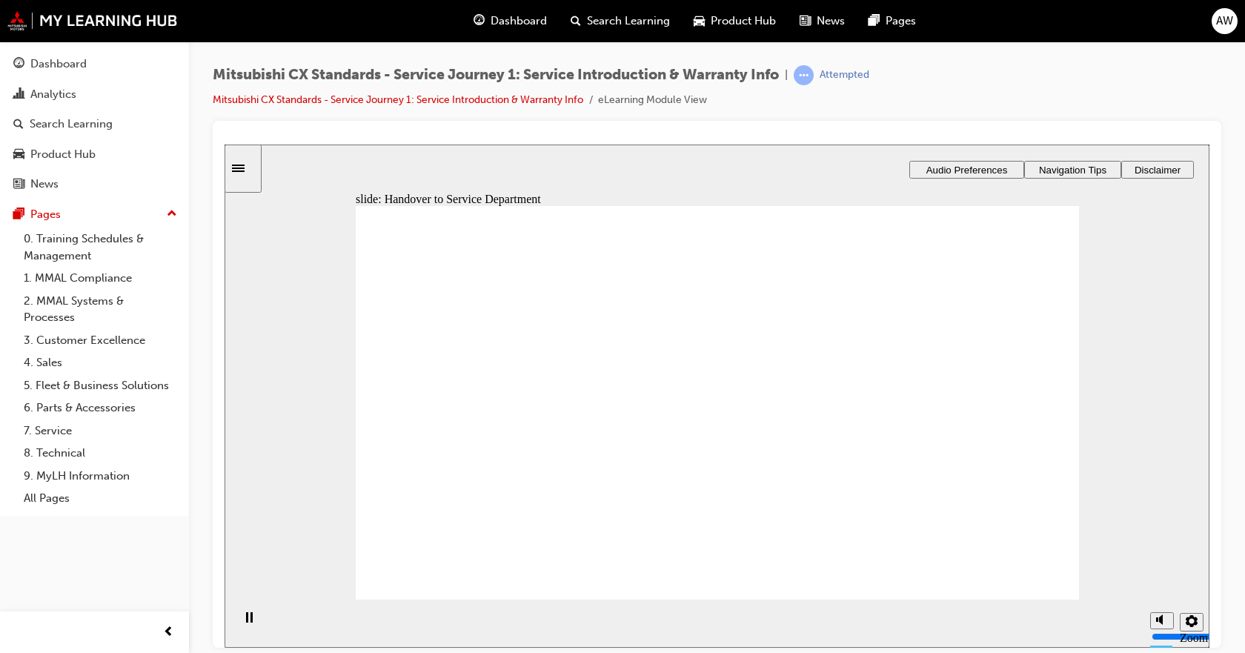
drag, startPoint x: 936, startPoint y: 340, endPoint x: 893, endPoint y: 368, distance: 51.4
drag, startPoint x: 952, startPoint y: 342, endPoint x: 911, endPoint y: 350, distance: 41.7
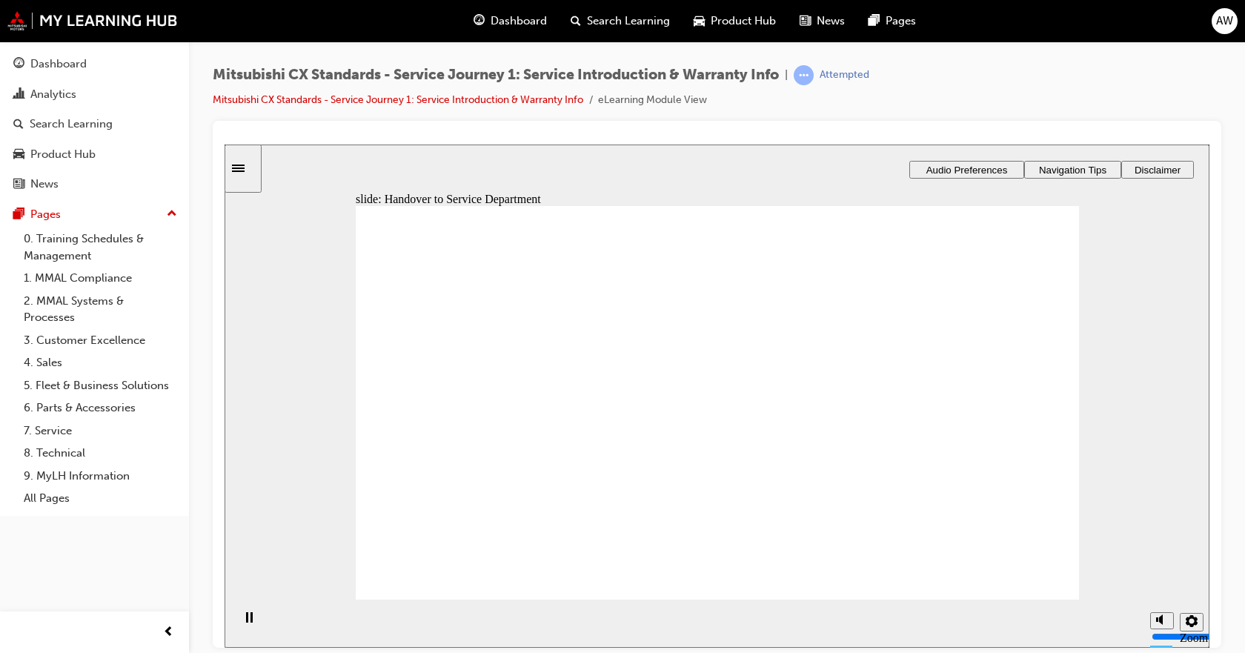
checkbox input "true"
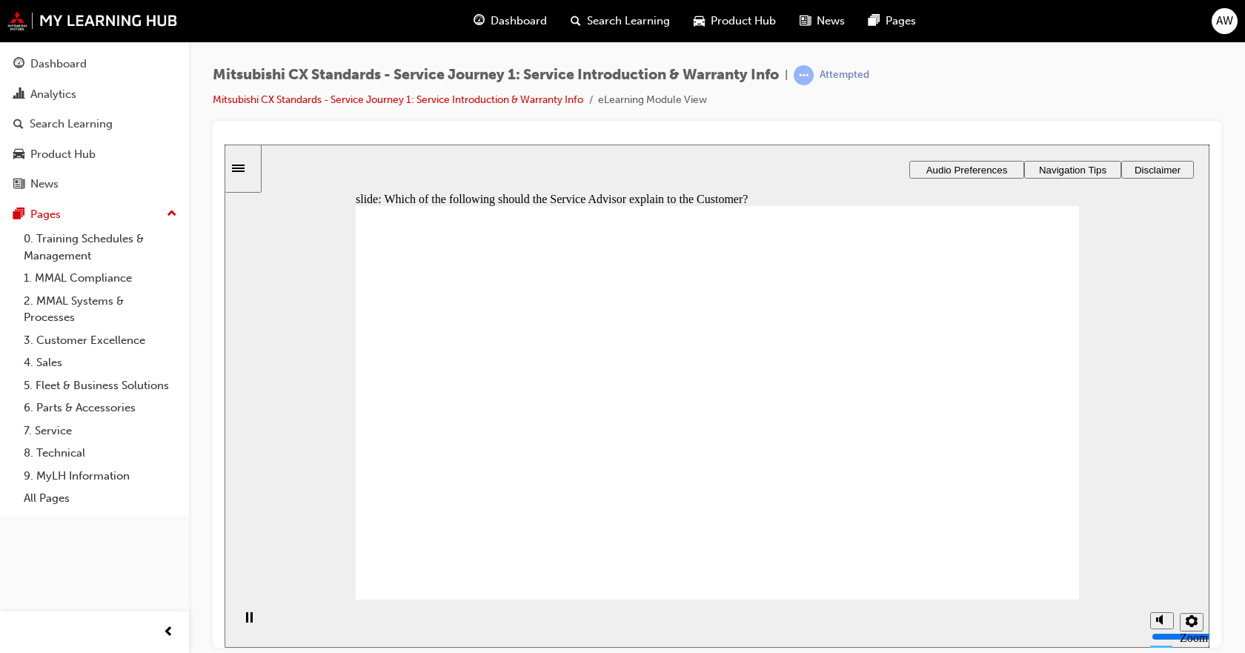
drag, startPoint x: 465, startPoint y: 470, endPoint x: 904, endPoint y: 363, distance: 452.1
drag, startPoint x: 476, startPoint y: 440, endPoint x: 705, endPoint y: 318, distance: 260.2
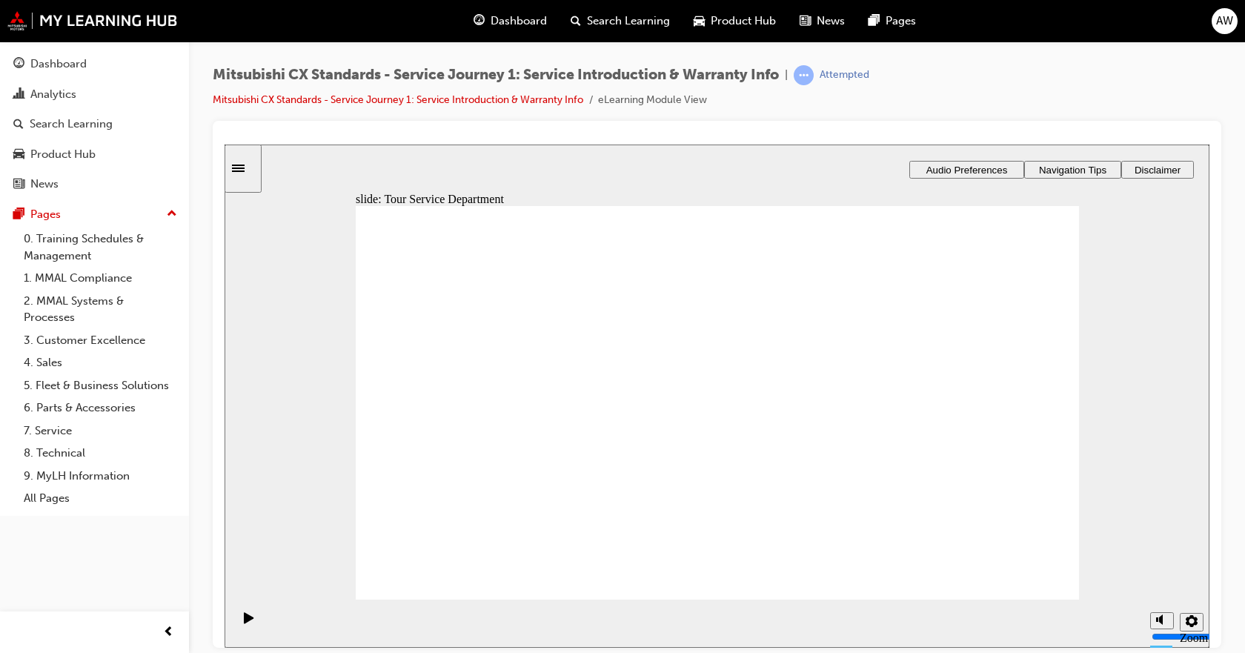
drag, startPoint x: 471, startPoint y: 451, endPoint x: 622, endPoint y: 400, distance: 159.5
drag, startPoint x: 452, startPoint y: 466, endPoint x: 869, endPoint y: 427, distance: 419.0
drag, startPoint x: 444, startPoint y: 458, endPoint x: 403, endPoint y: 466, distance: 41.6
